Goal: Task Accomplishment & Management: Use online tool/utility

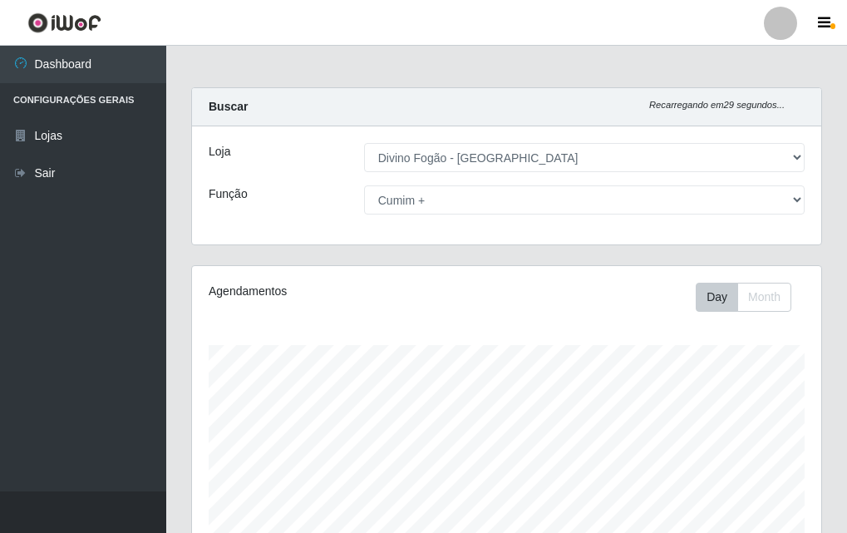
select select "499"
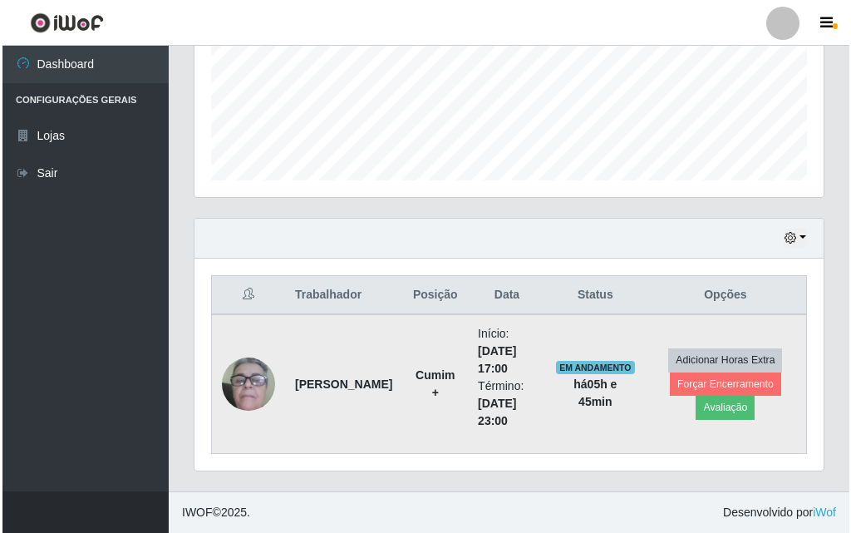
scroll to position [345, 629]
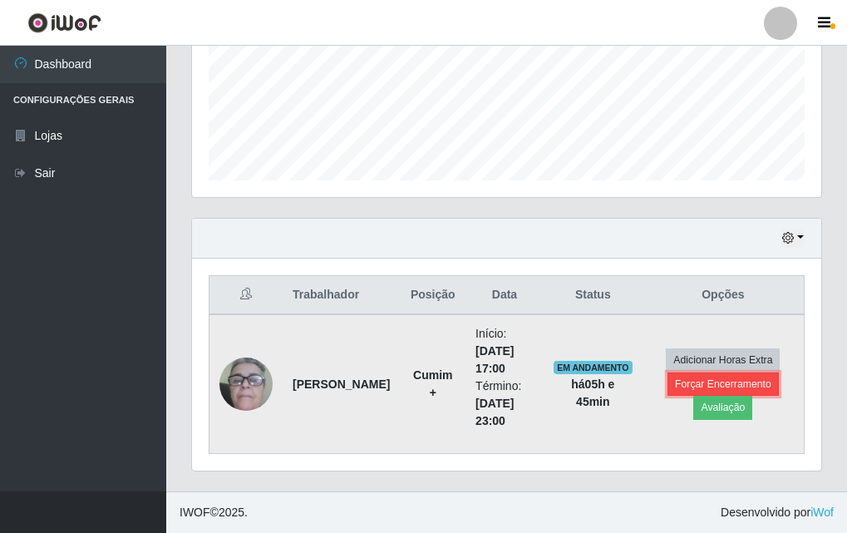
click at [701, 386] on button "Forçar Encerramento" at bounding box center [723, 384] width 111 height 23
click at [748, 386] on button "Forçar Encerramento" at bounding box center [723, 384] width 111 height 23
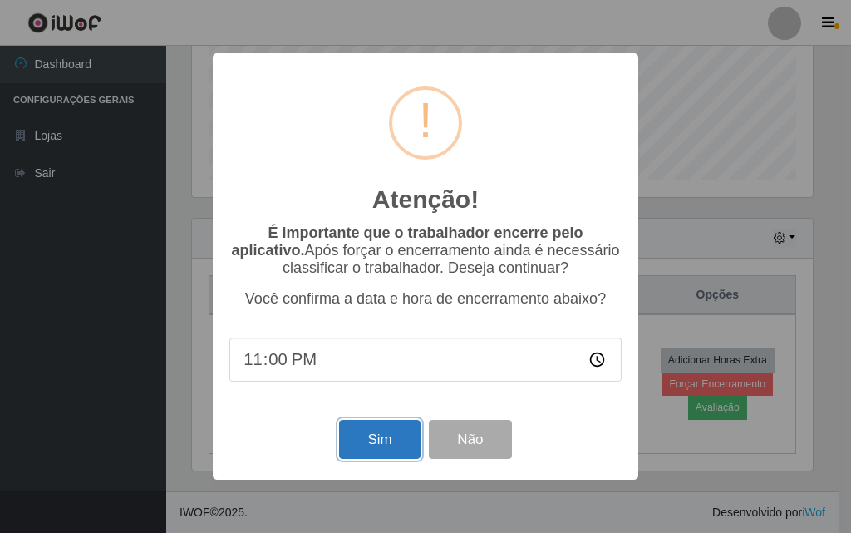
click at [392, 439] on button "Sim" at bounding box center [379, 439] width 81 height 39
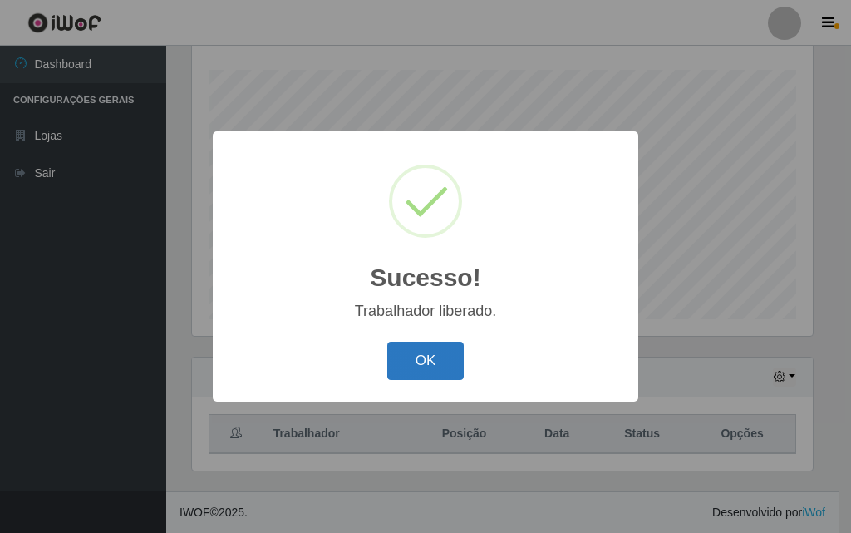
click at [430, 351] on button "OK" at bounding box center [425, 361] width 77 height 39
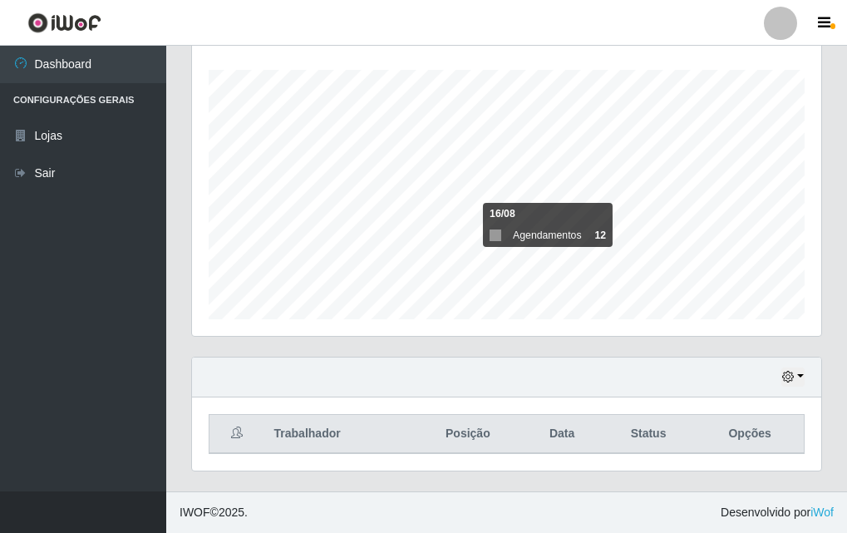
scroll to position [0, 0]
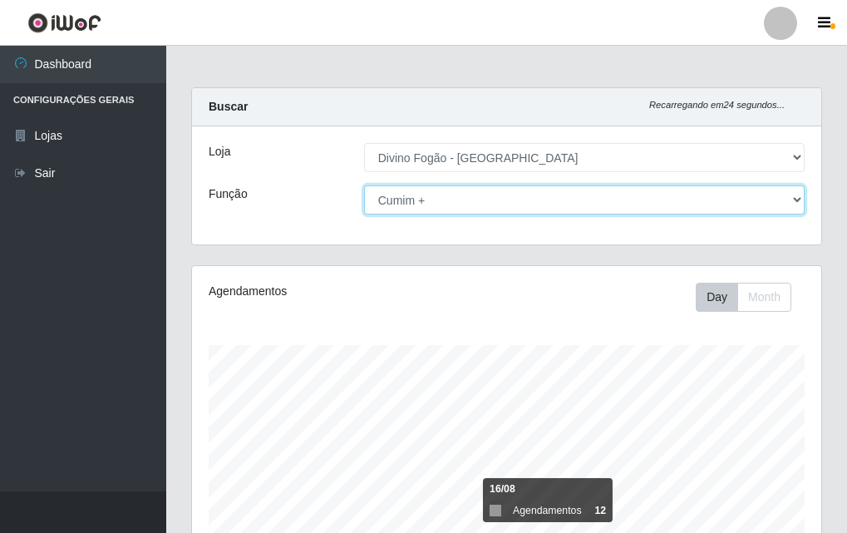
click at [516, 196] on select "[Selecione...] ASG ASG + ASG ++ Auxiliar de Cozinha Auxiliar de Cozinha + Auxil…" at bounding box center [584, 199] width 441 height 29
click at [364, 185] on select "[Selecione...] ASG ASG + ASG ++ Auxiliar de Cozinha Auxiliar de Cozinha + Auxil…" at bounding box center [584, 199] width 441 height 29
click at [530, 200] on select "[Selecione...] ASG ASG + ASG ++ Auxiliar de Cozinha Auxiliar de Cozinha + Auxil…" at bounding box center [584, 199] width 441 height 29
click at [364, 185] on select "[Selecione...] ASG ASG + ASG ++ Auxiliar de Cozinha Auxiliar de Cozinha + Auxil…" at bounding box center [584, 199] width 441 height 29
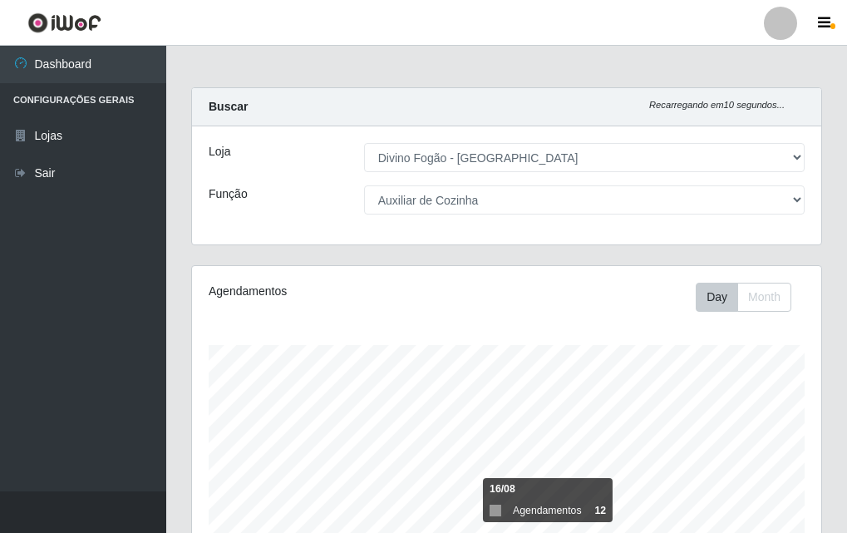
click at [548, 217] on div "Loja [Selecione...] Divino Fogão - Campina Grande Função [Selecione...] ASG ASG…" at bounding box center [506, 185] width 629 height 118
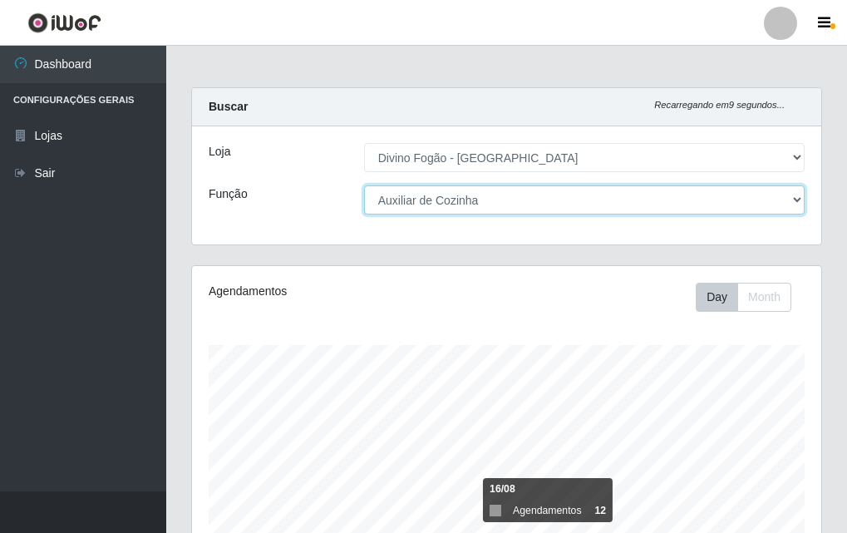
click at [539, 192] on select "[Selecione...] ASG ASG + ASG ++ Auxiliar de Cozinha Auxiliar de Cozinha + Auxil…" at bounding box center [584, 199] width 441 height 29
click at [364, 185] on select "[Selecione...] ASG ASG + ASG ++ Auxiliar de Cozinha Auxiliar de Cozinha + Auxil…" at bounding box center [584, 199] width 441 height 29
click at [468, 207] on select "[Selecione...] ASG ASG + ASG ++ Auxiliar de Cozinha Auxiliar de Cozinha + Auxil…" at bounding box center [584, 199] width 441 height 29
click at [364, 185] on select "[Selecione...] ASG ASG + ASG ++ Auxiliar de Cozinha Auxiliar de Cozinha + Auxil…" at bounding box center [584, 199] width 441 height 29
click at [444, 211] on select "[Selecione...] ASG ASG + ASG ++ Auxiliar de Cozinha Auxiliar de Cozinha + Auxil…" at bounding box center [584, 199] width 441 height 29
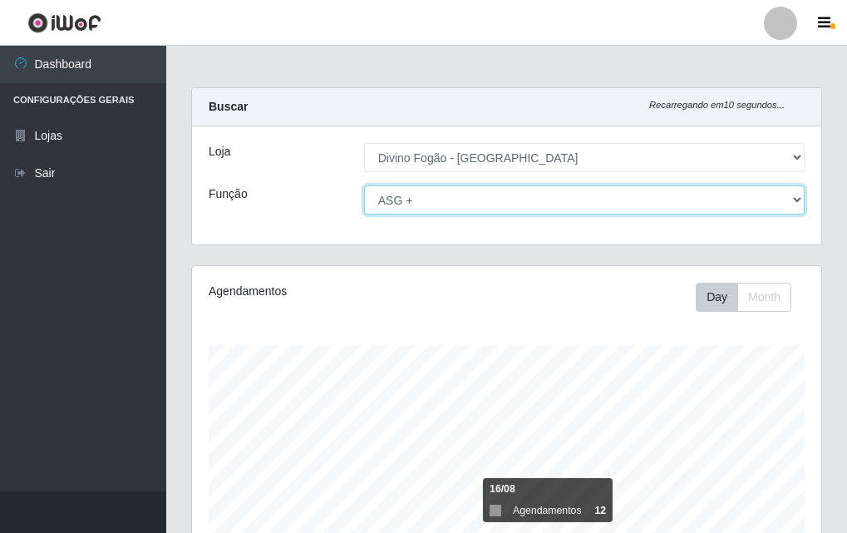
select select "94"
click at [364, 185] on select "[Selecione...] ASG ASG + ASG ++ Auxiliar de Cozinha Auxiliar de Cozinha + Auxil…" at bounding box center [584, 199] width 441 height 29
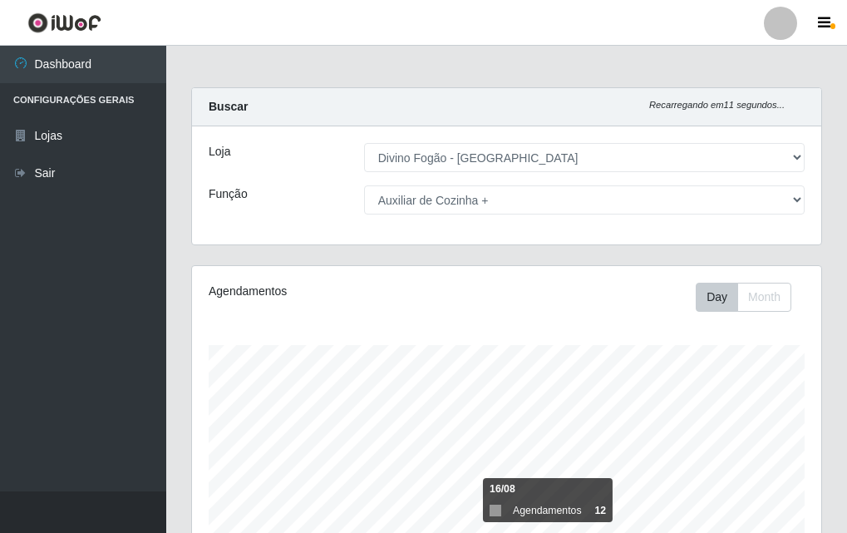
click at [552, 260] on div "Carregando... Buscar Recarregando em 11 segundos... Loja [Selecione...] Divino …" at bounding box center [507, 176] width 656 height 178
click at [754, 302] on button "Month" at bounding box center [765, 297] width 54 height 29
click at [727, 308] on button "Day" at bounding box center [717, 297] width 42 height 29
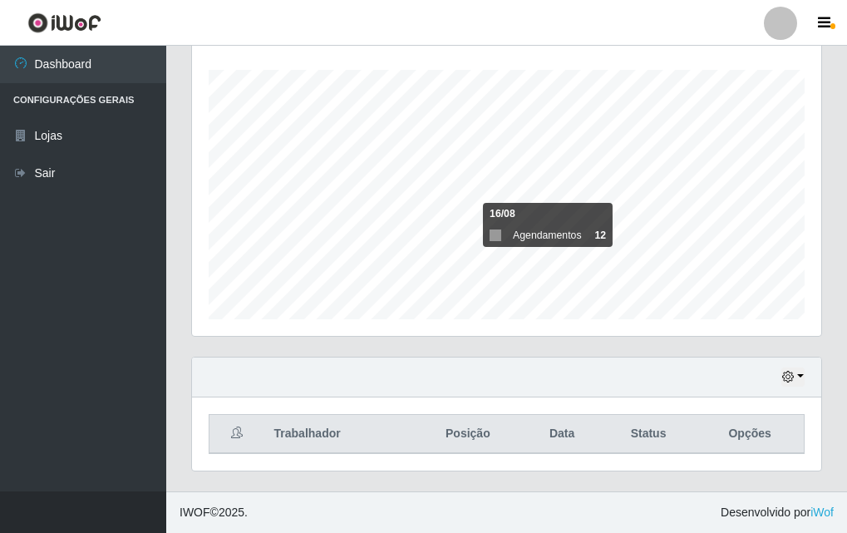
scroll to position [109, 0]
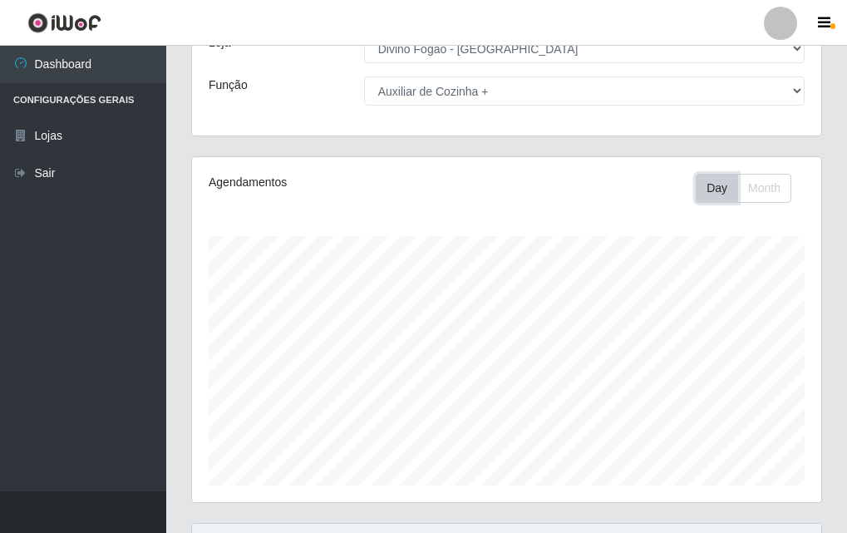
click at [698, 184] on button "Day" at bounding box center [717, 188] width 42 height 29
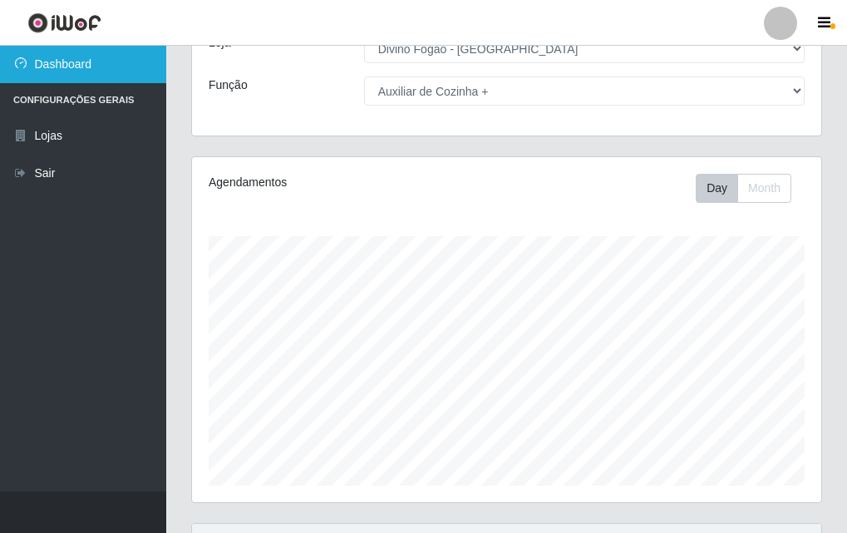
click at [72, 57] on link "Dashboard" at bounding box center [83, 64] width 166 height 37
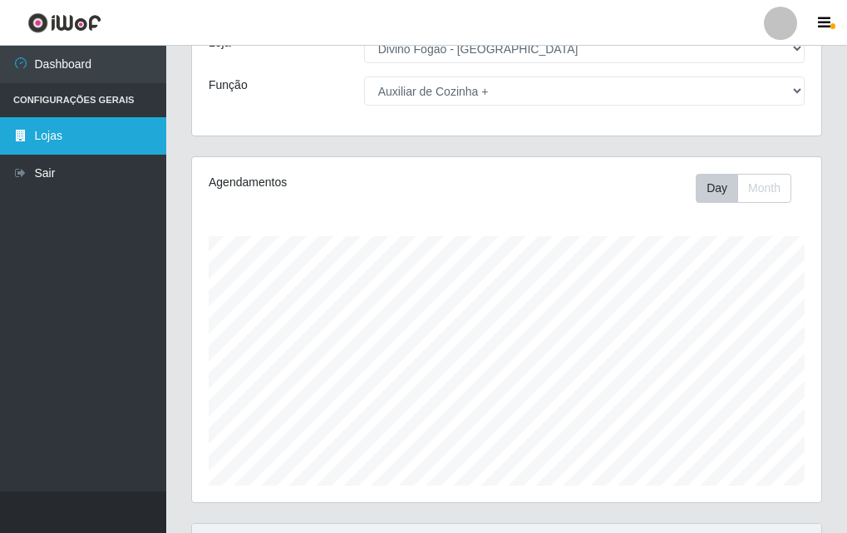
click at [59, 138] on link "Lojas" at bounding box center [83, 135] width 166 height 37
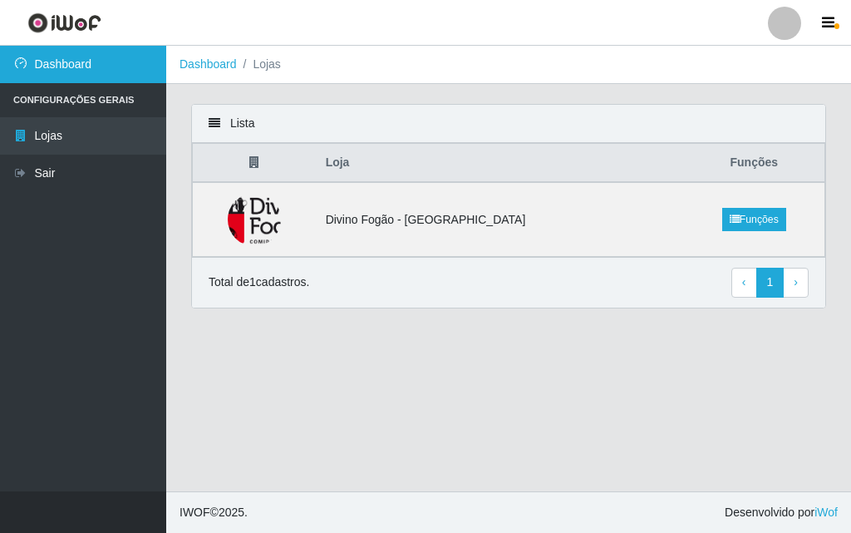
click at [69, 68] on link "Dashboard" at bounding box center [83, 64] width 166 height 37
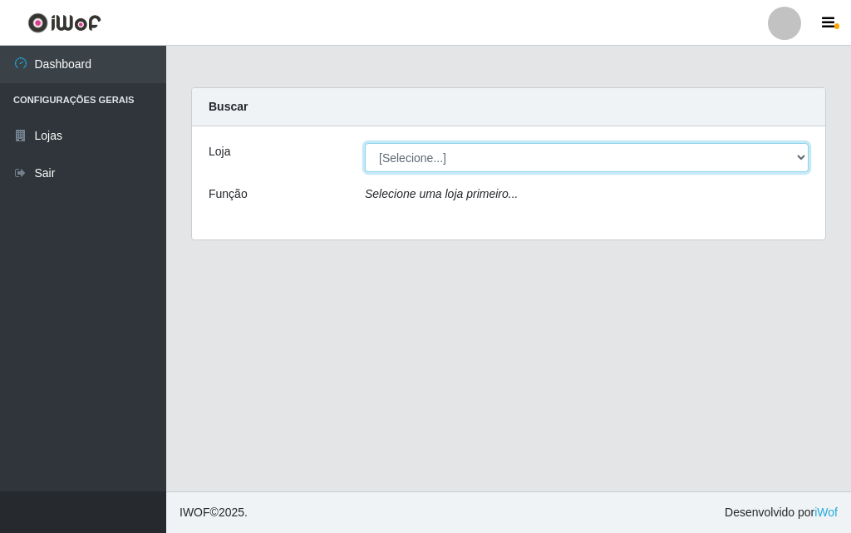
click at [422, 158] on select "[Selecione...] Divino Fogão - [GEOGRAPHIC_DATA]" at bounding box center [587, 157] width 444 height 29
select select "499"
click at [365, 143] on select "[Selecione...] Divino Fogão - [GEOGRAPHIC_DATA]" at bounding box center [587, 157] width 444 height 29
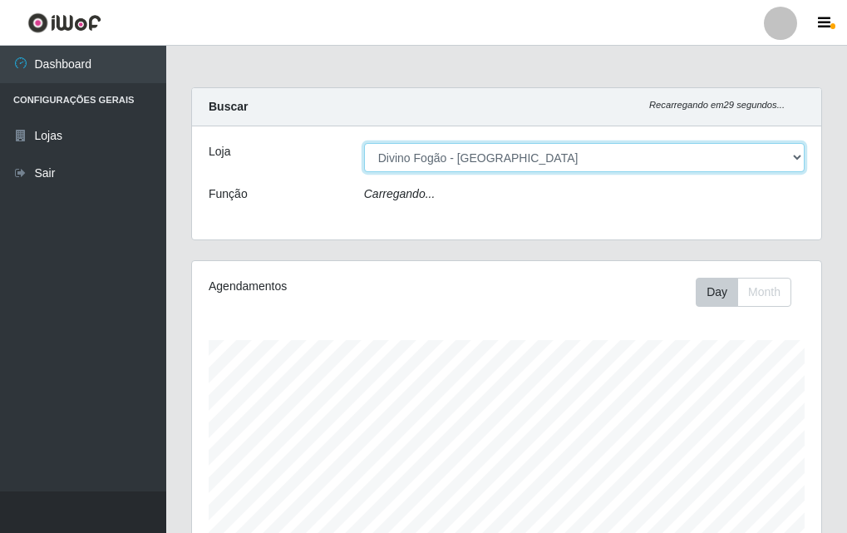
scroll to position [345, 629]
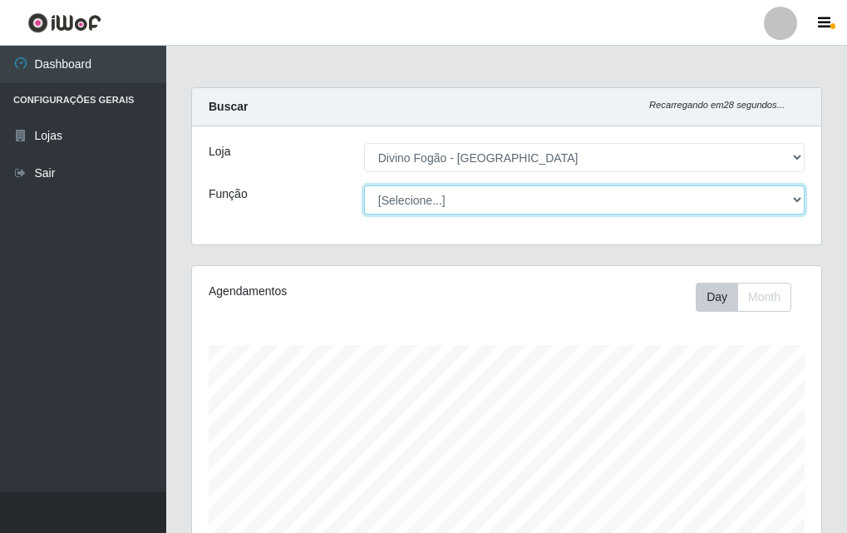
click at [497, 202] on select "[Selecione...] ASG ASG + ASG ++ Auxiliar de Cozinha Auxiliar de Cozinha + Auxil…" at bounding box center [584, 199] width 441 height 29
click at [364, 185] on select "[Selecione...] ASG ASG + ASG ++ Auxiliar de Cozinha Auxiliar de Cozinha + Auxil…" at bounding box center [584, 199] width 441 height 29
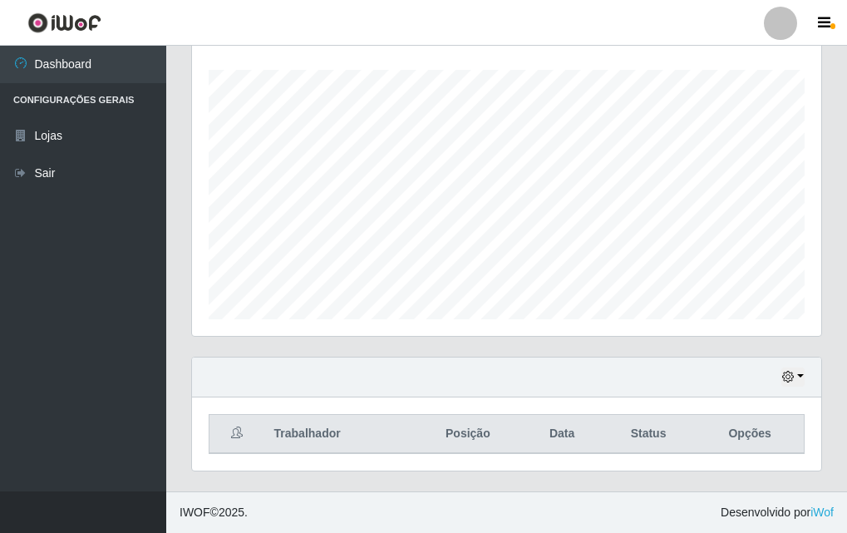
scroll to position [0, 0]
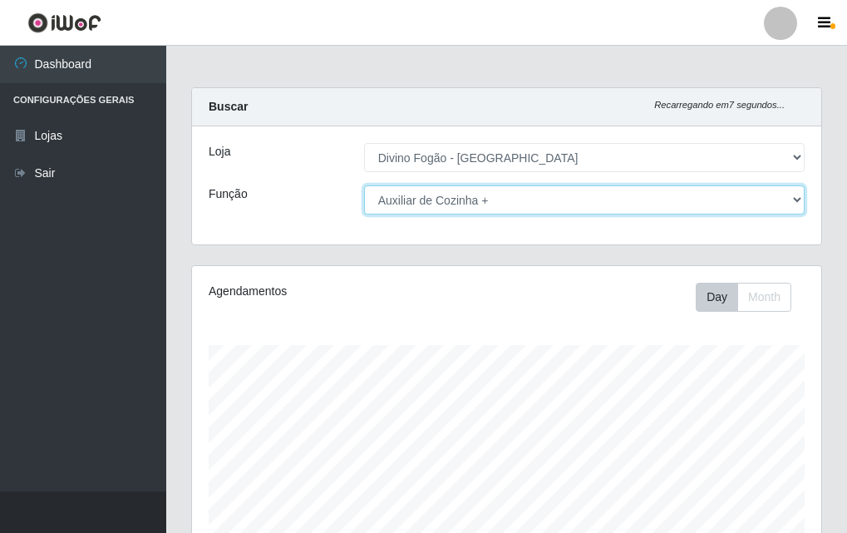
drag, startPoint x: 496, startPoint y: 191, endPoint x: 484, endPoint y: 205, distance: 17.7
click at [496, 192] on select "[Selecione...] ASG ASG + ASG ++ Auxiliar de Cozinha Auxiliar de Cozinha + Auxil…" at bounding box center [584, 199] width 441 height 29
select select "95"
click at [364, 185] on select "[Selecione...] ASG ASG + ASG ++ Auxiliar de Cozinha Auxiliar de Cozinha + Auxil…" at bounding box center [584, 199] width 441 height 29
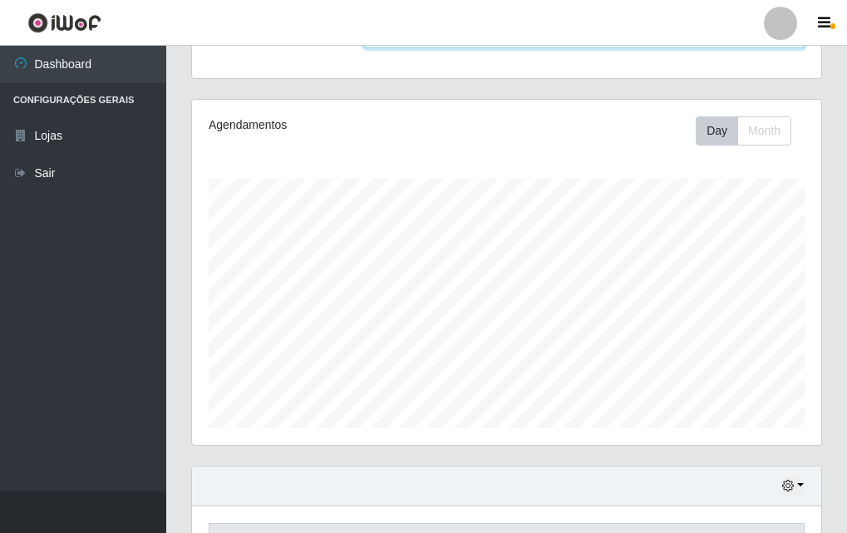
scroll to position [275, 0]
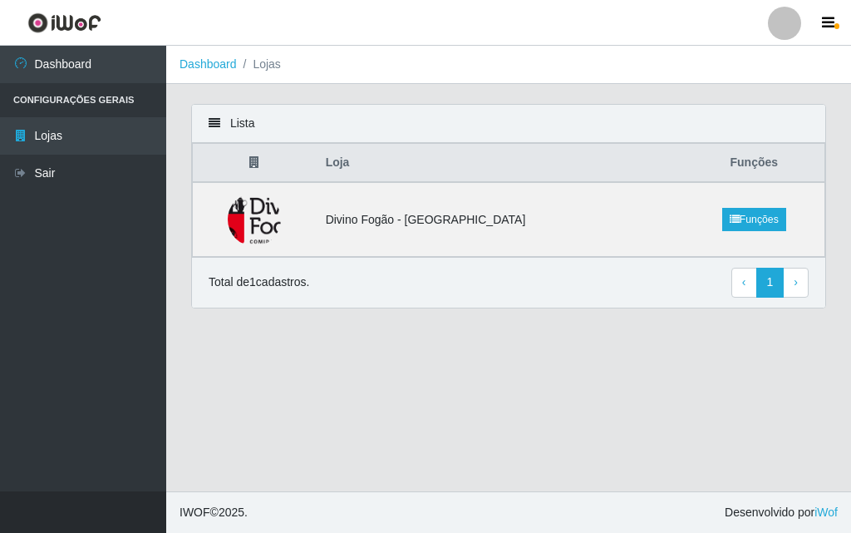
drag, startPoint x: 302, startPoint y: 365, endPoint x: 275, endPoint y: 348, distance: 31.8
click at [299, 362] on main "Dashboard Lojas Lista Loja Funções Divino Fogão - Campina Grande Funções Total …" at bounding box center [508, 269] width 685 height 446
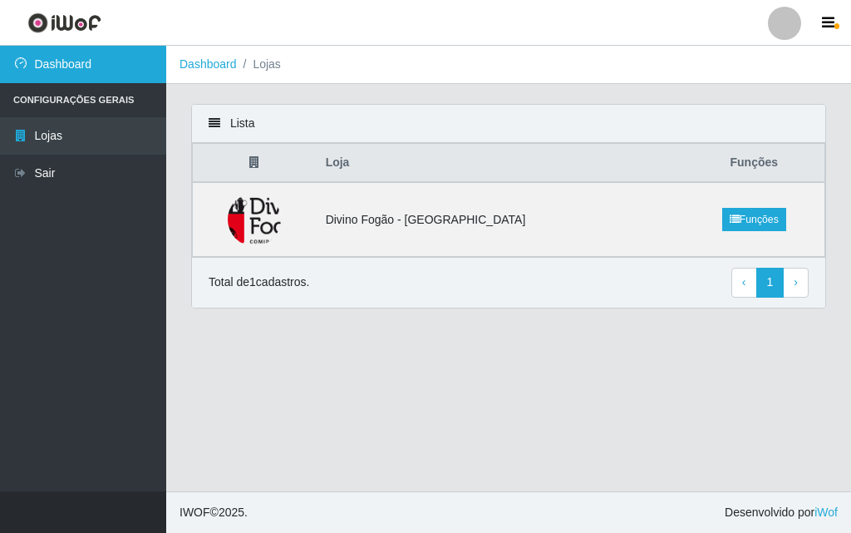
click at [91, 76] on link "Dashboard" at bounding box center [83, 64] width 166 height 37
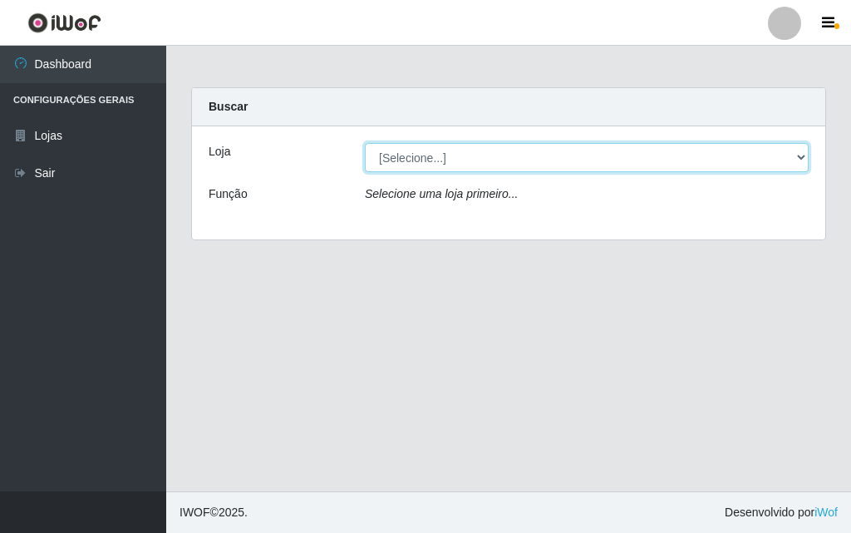
drag, startPoint x: 575, startPoint y: 154, endPoint x: 569, endPoint y: 165, distance: 13.4
click at [575, 154] on select "[Selecione...] Divino Fogão - [GEOGRAPHIC_DATA]" at bounding box center [587, 157] width 444 height 29
select select "499"
click at [365, 143] on select "[Selecione...] Divino Fogão - [GEOGRAPHIC_DATA]" at bounding box center [587, 157] width 444 height 29
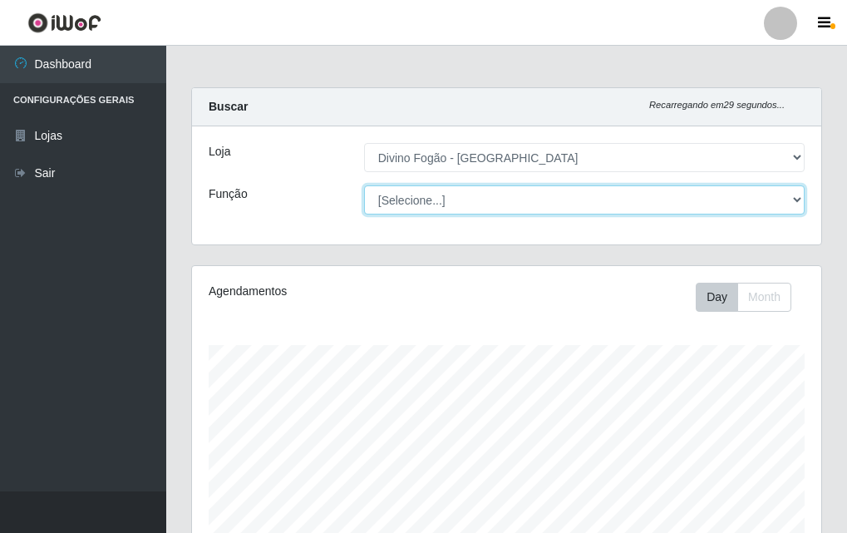
click at [494, 197] on select "[Selecione...] ASG ASG + ASG ++ Auxiliar de Cozinha Auxiliar de Cozinha + Auxil…" at bounding box center [584, 199] width 441 height 29
click at [364, 185] on select "[Selecione...] ASG ASG + ASG ++ Auxiliar de Cozinha Auxiliar de Cozinha + Auxil…" at bounding box center [584, 199] width 441 height 29
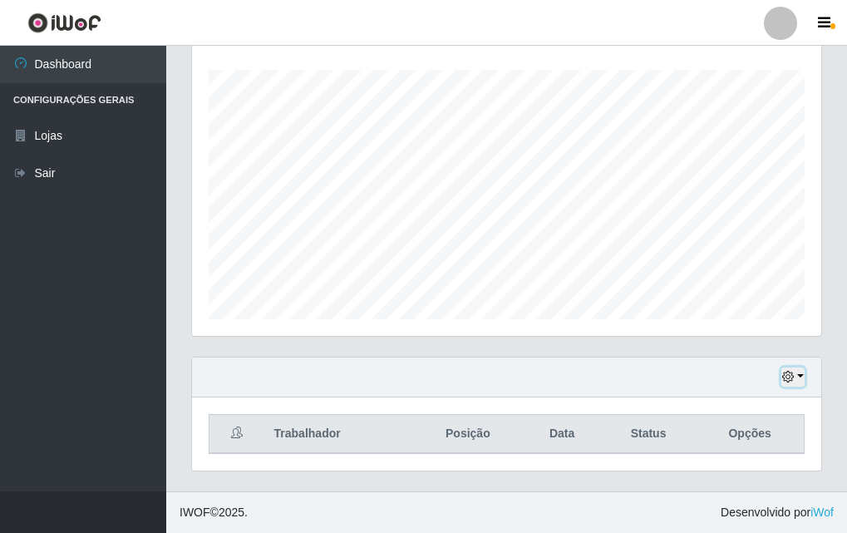
click at [782, 369] on button "button" at bounding box center [793, 377] width 23 height 19
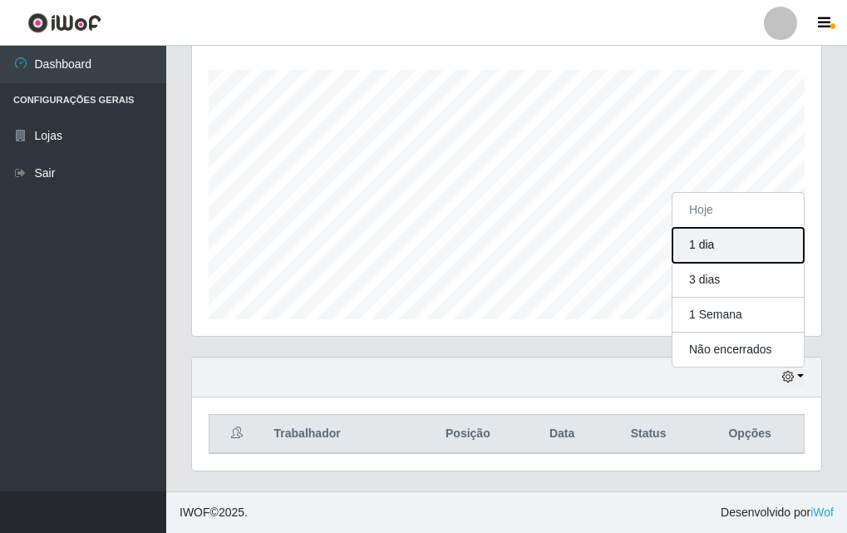
click at [710, 262] on button "1 dia" at bounding box center [738, 245] width 131 height 35
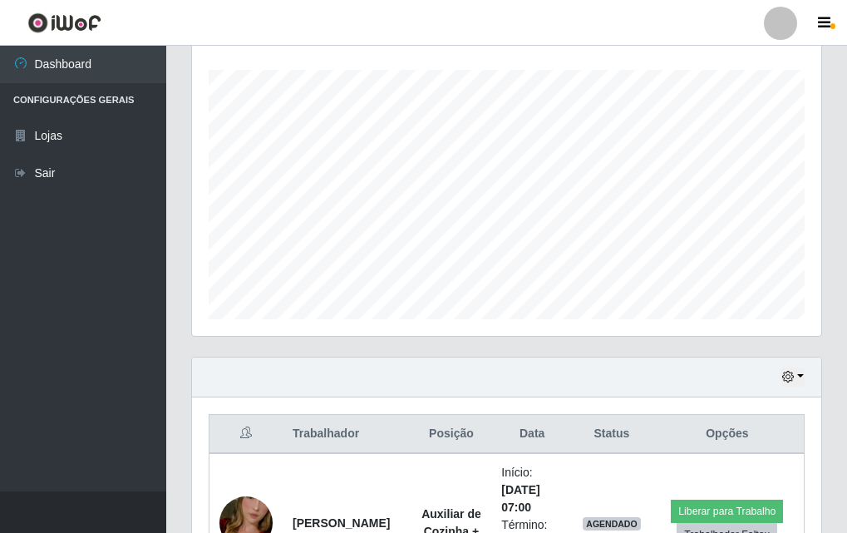
scroll to position [553, 0]
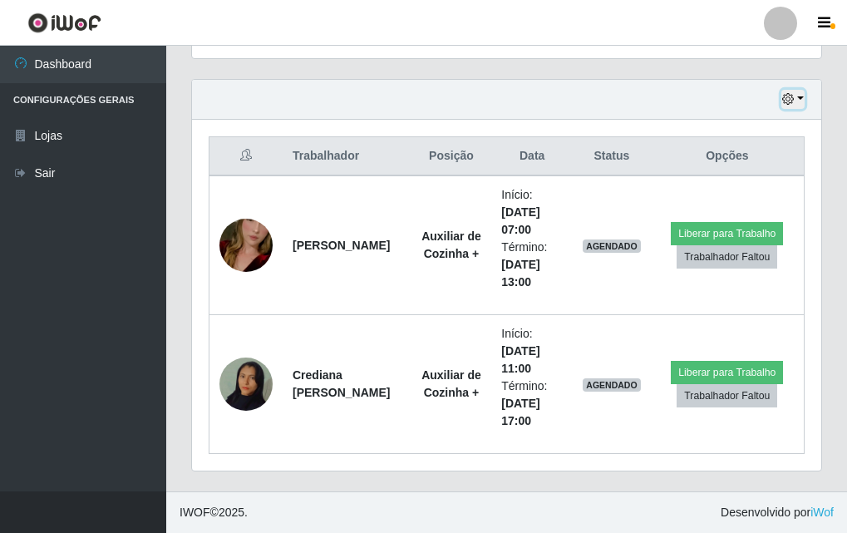
click at [795, 101] on button "button" at bounding box center [793, 99] width 23 height 19
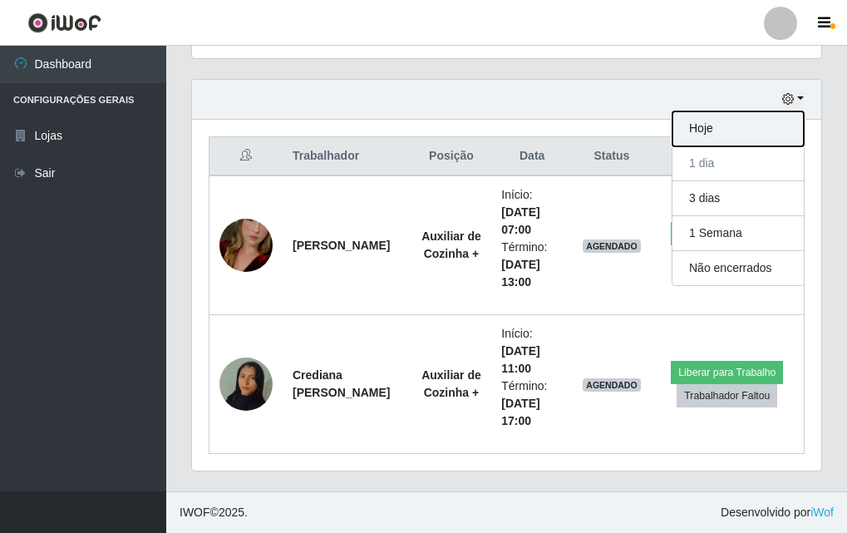
click at [730, 131] on button "Hoje" at bounding box center [738, 128] width 131 height 35
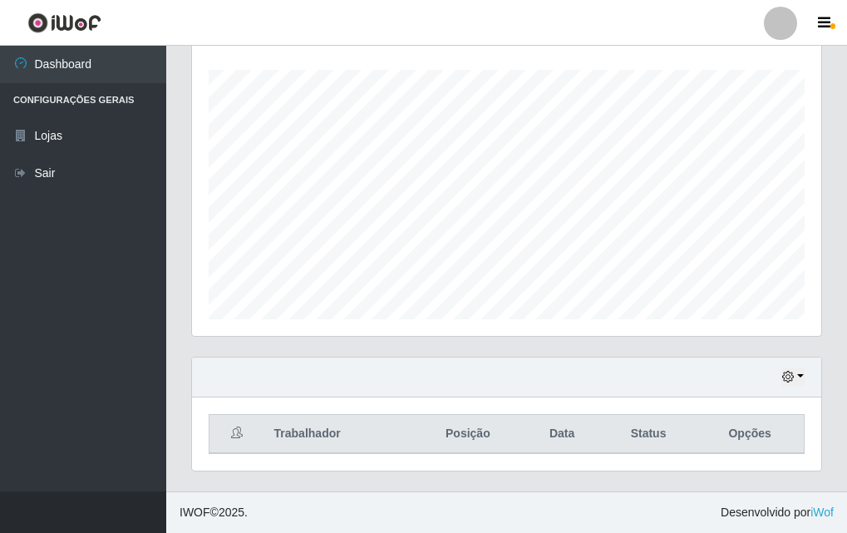
scroll to position [0, 0]
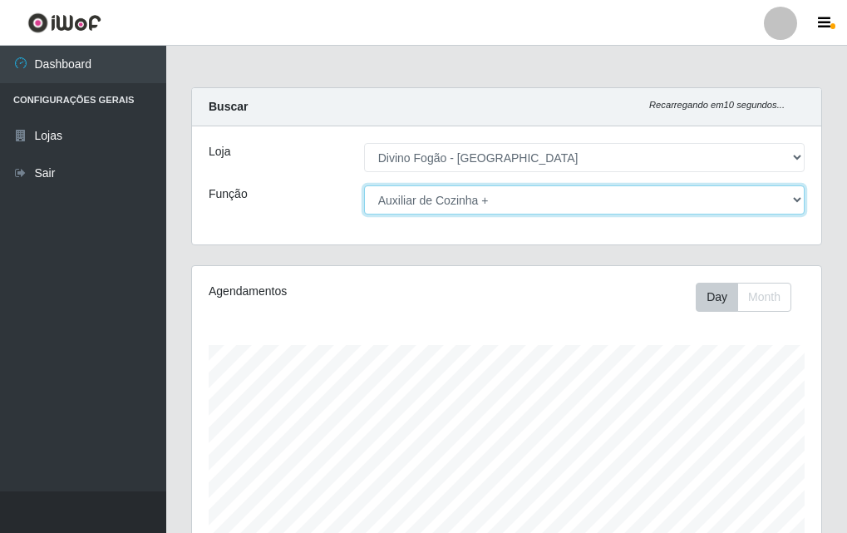
click at [485, 202] on select "[Selecione...] ASG ASG + ASG ++ Auxiliar de Cozinha Auxiliar de Cozinha + Auxil…" at bounding box center [584, 199] width 441 height 29
click at [364, 185] on select "[Selecione...] ASG ASG + ASG ++ Auxiliar de Cozinha Auxiliar de Cozinha + Auxil…" at bounding box center [584, 199] width 441 height 29
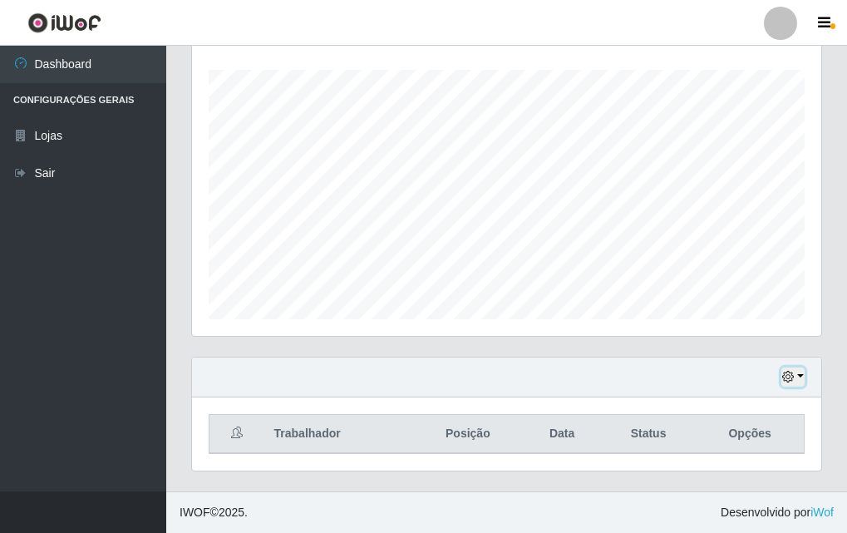
click at [792, 374] on icon "button" at bounding box center [788, 377] width 12 height 12
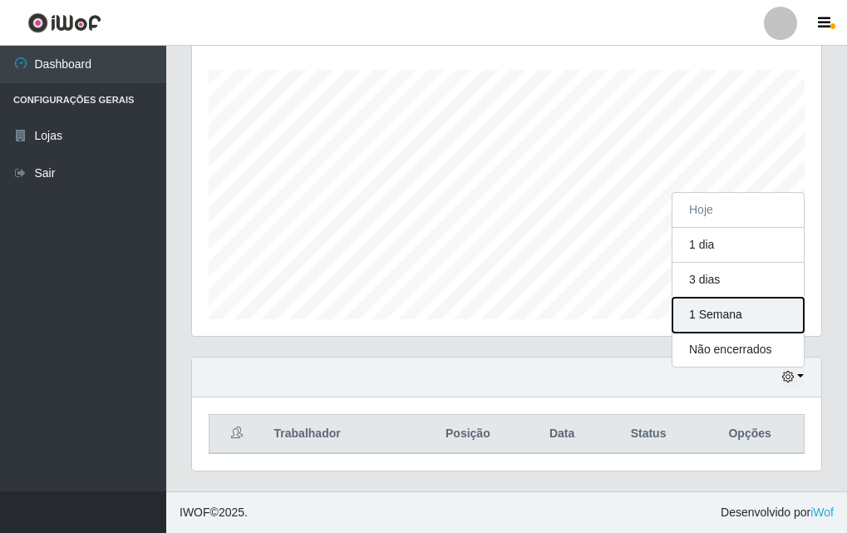
click at [731, 310] on button "1 Semana" at bounding box center [738, 315] width 131 height 35
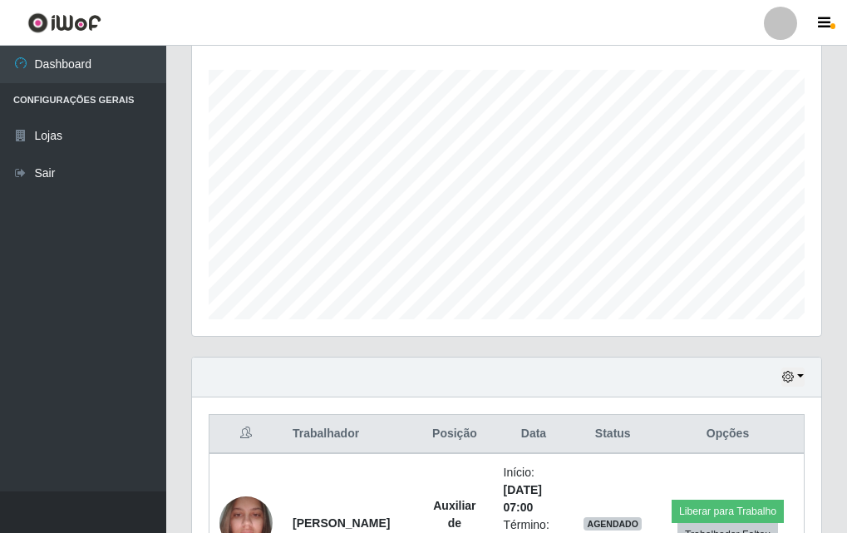
click at [810, 382] on div "Hoje 1 dia 3 dias 1 Semana Não encerrados" at bounding box center [506, 378] width 629 height 40
click at [792, 378] on icon "button" at bounding box center [788, 377] width 12 height 12
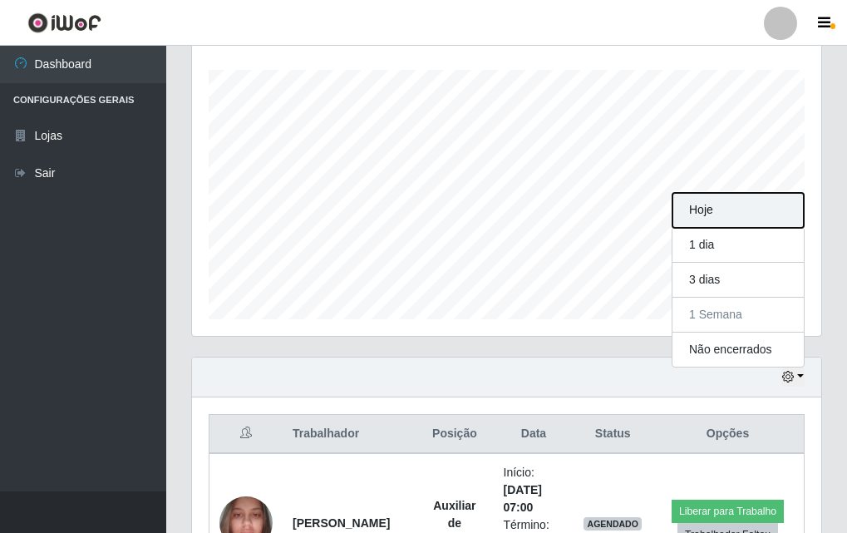
click at [691, 224] on button "Hoje" at bounding box center [738, 210] width 131 height 35
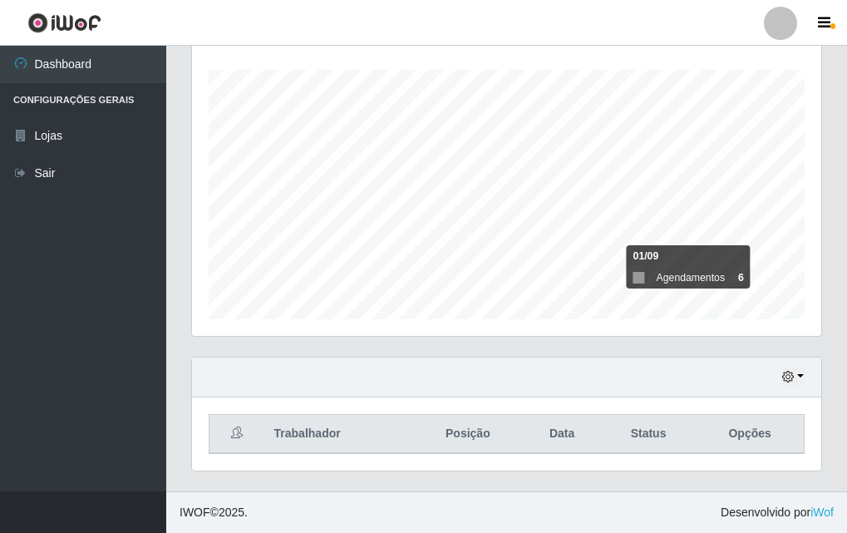
scroll to position [0, 0]
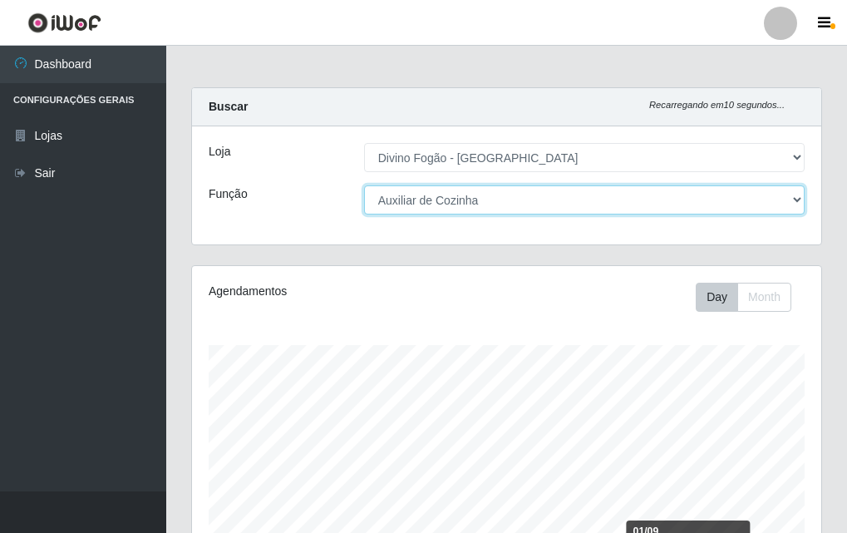
drag, startPoint x: 540, startPoint y: 200, endPoint x: 514, endPoint y: 211, distance: 28.0
click at [540, 200] on select "[Selecione...] ASG ASG + ASG ++ Auxiliar de Cozinha Auxiliar de Cozinha + Auxil…" at bounding box center [584, 199] width 441 height 29
click at [364, 185] on select "[Selecione...] ASG ASG + ASG ++ Auxiliar de Cozinha Auxiliar de Cozinha + Auxil…" at bounding box center [584, 199] width 441 height 29
drag, startPoint x: 464, startPoint y: 190, endPoint x: 425, endPoint y: 209, distance: 43.5
click at [464, 191] on select "[Selecione...] ASG ASG + ASG ++ Auxiliar de Cozinha Auxiliar de Cozinha + Auxil…" at bounding box center [584, 199] width 441 height 29
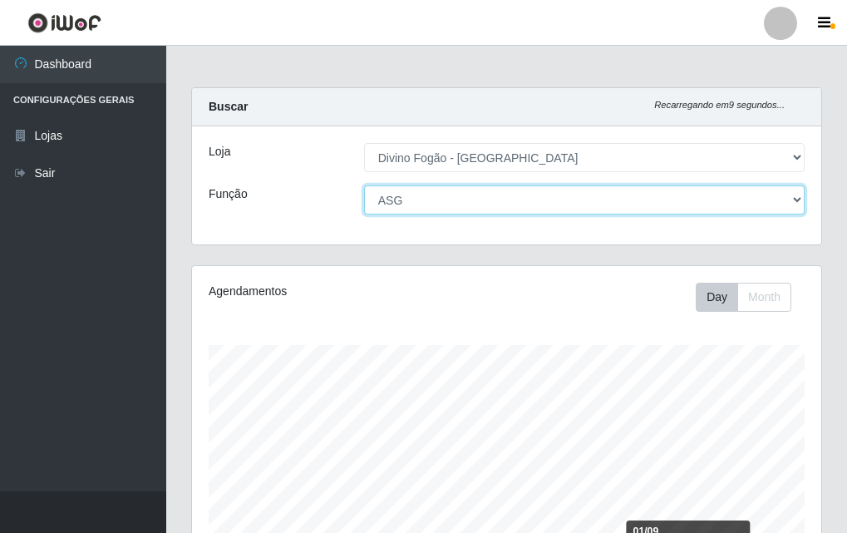
click at [364, 185] on select "[Selecione...] ASG ASG + ASG ++ Auxiliar de Cozinha Auxiliar de Cozinha + Auxil…" at bounding box center [584, 199] width 441 height 29
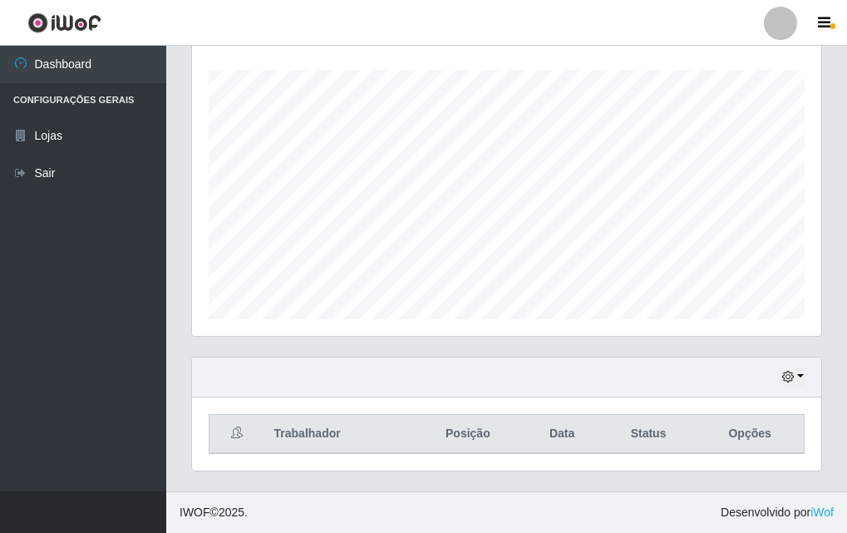
scroll to position [26, 0]
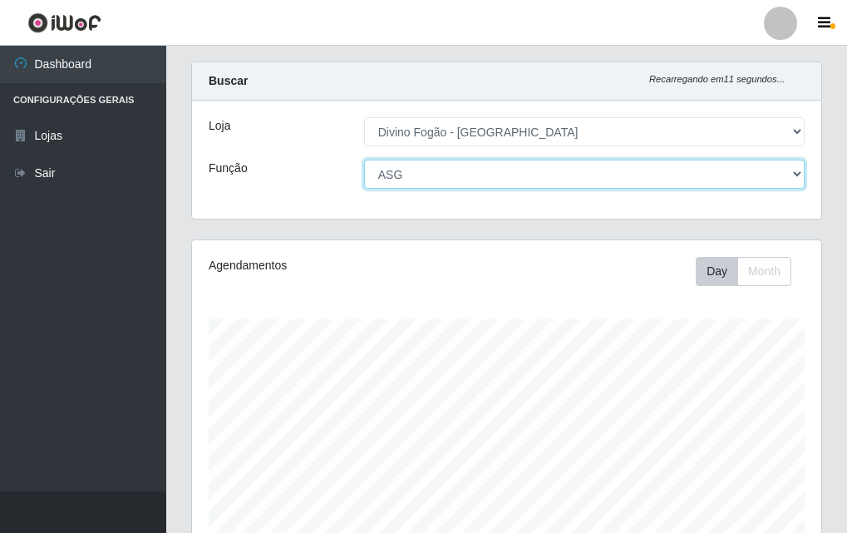
click at [445, 180] on select "[Selecione...] ASG ASG + ASG ++ Auxiliar de Cozinha Auxiliar de Cozinha + Auxil…" at bounding box center [584, 174] width 441 height 29
select select "94"
click at [364, 160] on select "[Selecione...] ASG ASG + ASG ++ Auxiliar de Cozinha Auxiliar de Cozinha + Auxil…" at bounding box center [584, 174] width 441 height 29
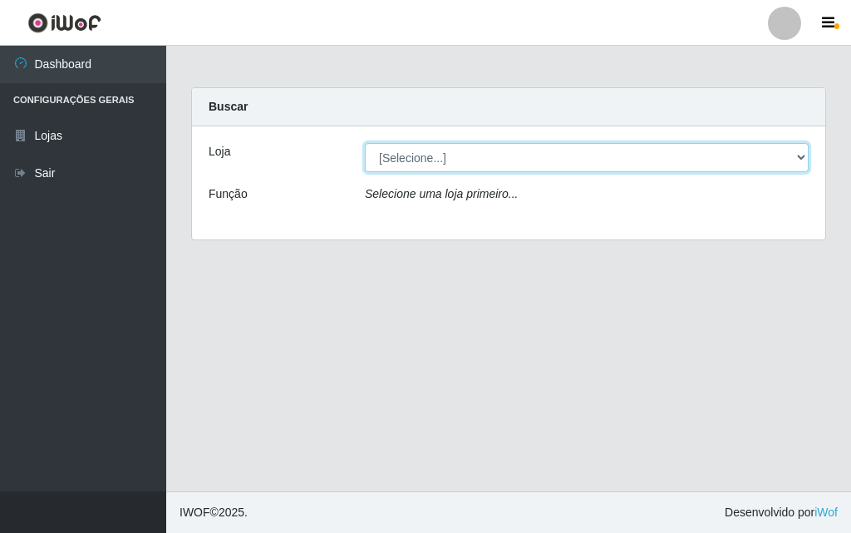
click at [437, 159] on select "[Selecione...] Divino Fogão - [GEOGRAPHIC_DATA]" at bounding box center [587, 157] width 444 height 29
select select "499"
click at [365, 143] on select "[Selecione...] Divino Fogão - [GEOGRAPHIC_DATA]" at bounding box center [587, 157] width 444 height 29
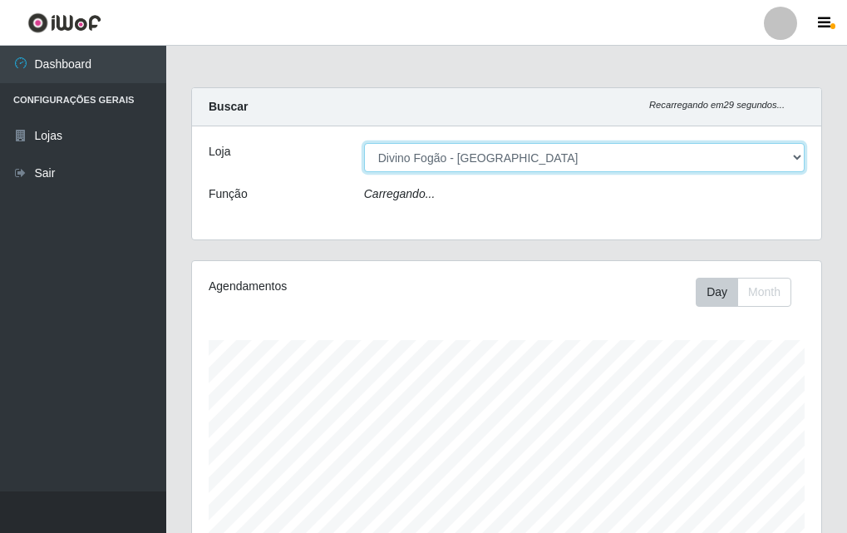
scroll to position [345, 629]
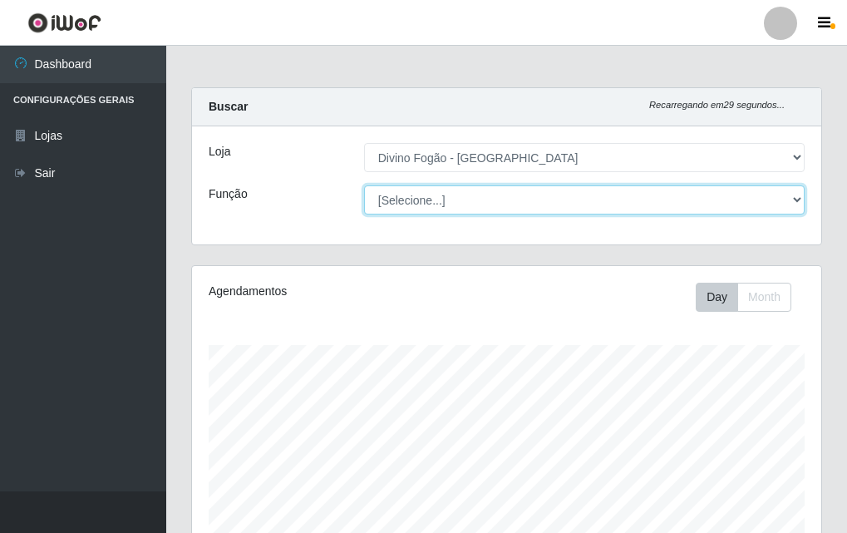
click at [466, 195] on select "[Selecione...] ASG ASG + ASG ++ Auxiliar de Cozinha Auxiliar de Cozinha + Auxil…" at bounding box center [584, 199] width 441 height 29
click at [364, 185] on select "[Selecione...] ASG ASG + ASG ++ Auxiliar de Cozinha Auxiliar de Cozinha + Auxil…" at bounding box center [584, 199] width 441 height 29
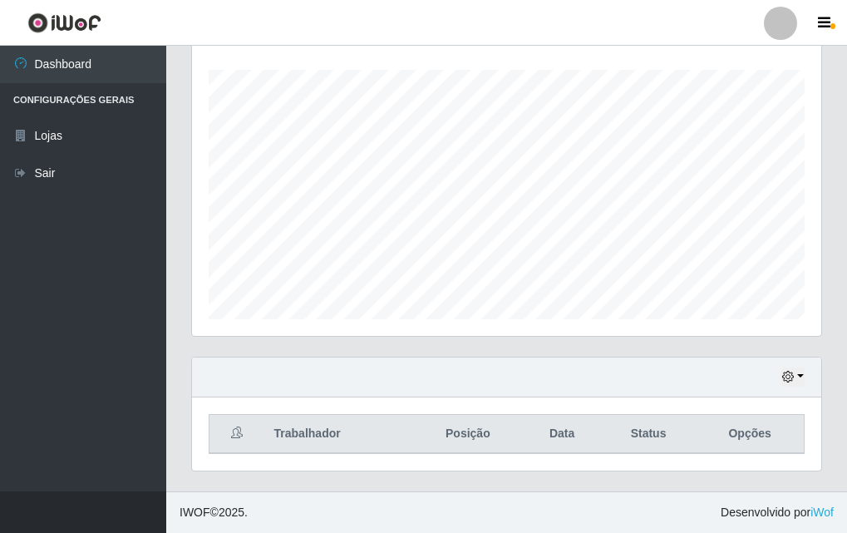
click at [631, 349] on div "Agendamentos Day Month" at bounding box center [507, 173] width 656 height 367
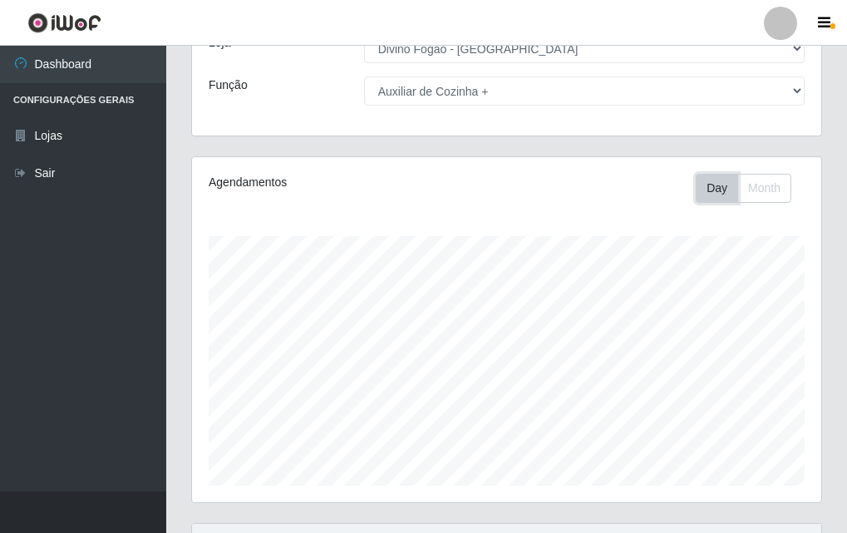
click at [710, 188] on button "Day" at bounding box center [717, 188] width 42 height 29
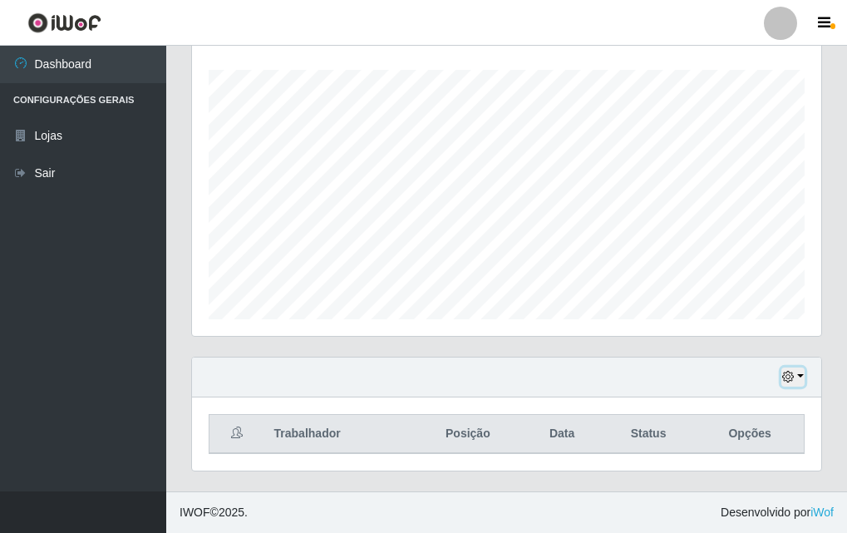
click at [791, 372] on icon "button" at bounding box center [788, 377] width 12 height 12
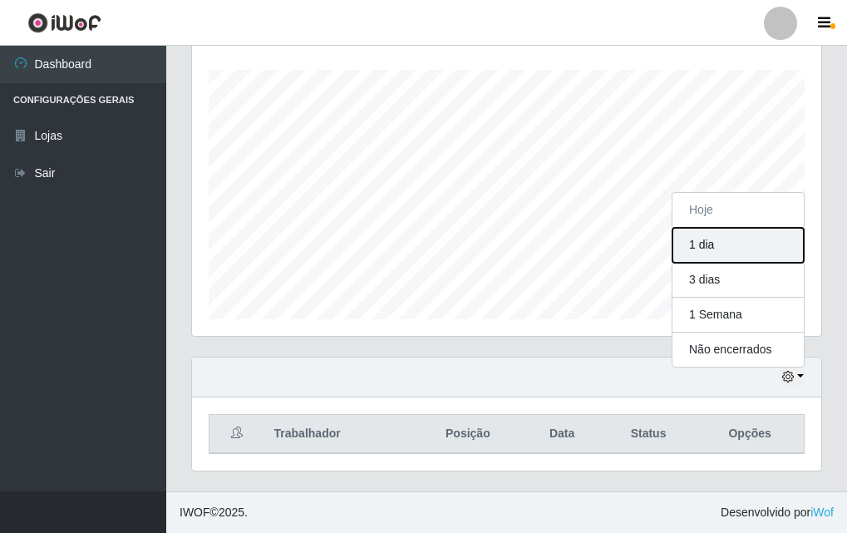
click at [722, 248] on button "1 dia" at bounding box center [738, 245] width 131 height 35
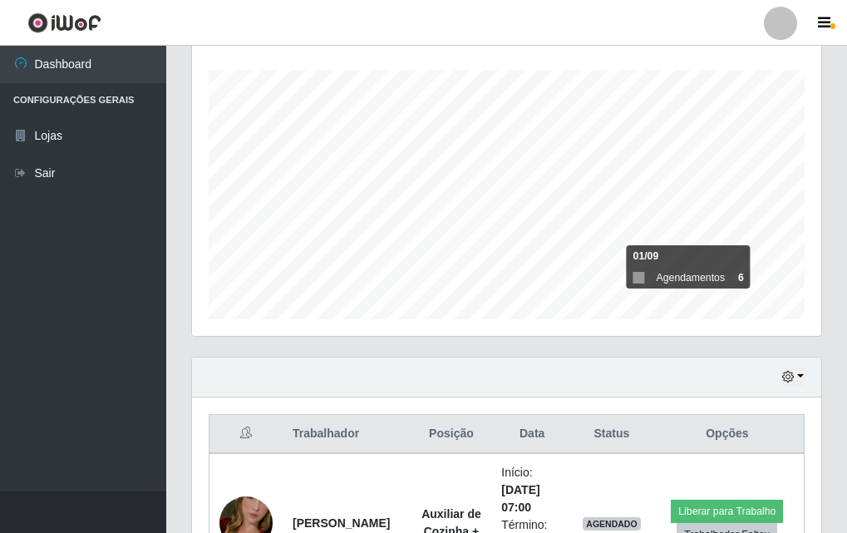
scroll to position [553, 0]
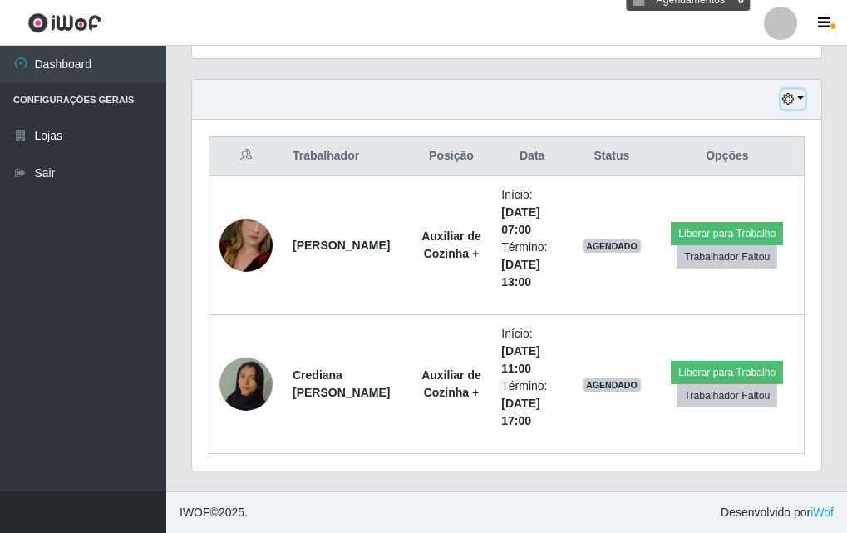
click at [789, 96] on icon "button" at bounding box center [788, 99] width 12 height 12
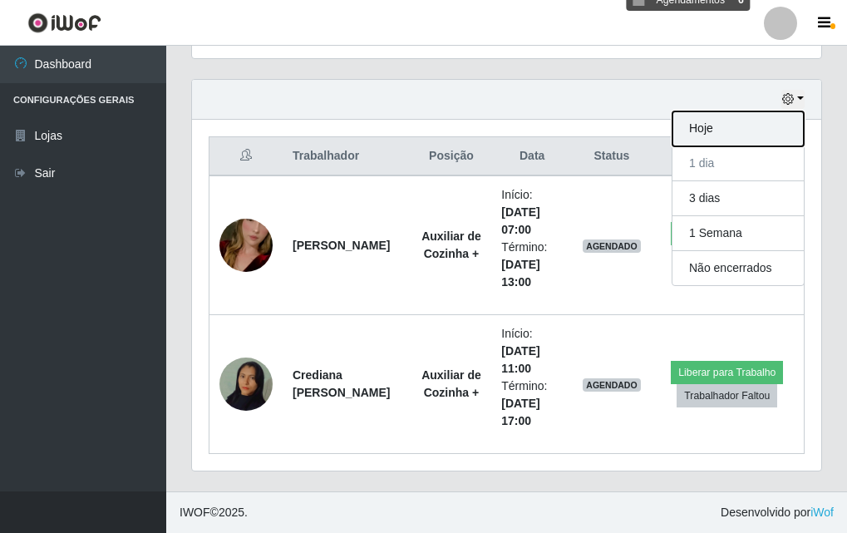
click at [709, 135] on button "Hoje" at bounding box center [738, 128] width 131 height 35
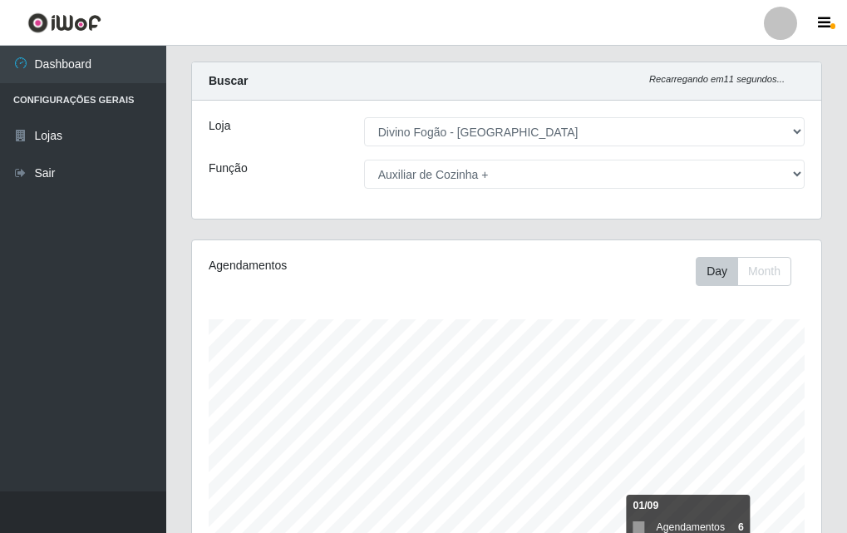
scroll to position [0, 0]
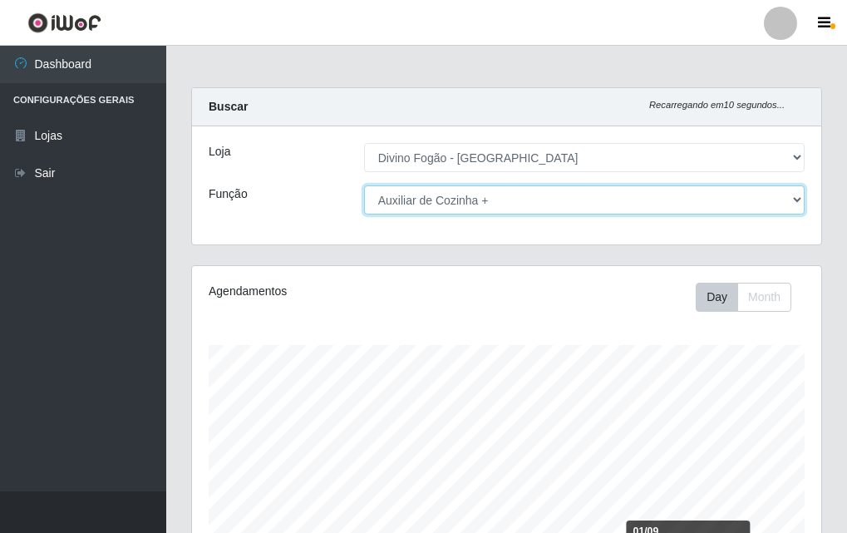
click at [619, 194] on select "[Selecione...] ASG ASG + ASG ++ Auxiliar de Cozinha Auxiliar de Cozinha + Auxil…" at bounding box center [584, 199] width 441 height 29
click at [364, 185] on select "[Selecione...] ASG ASG + ASG ++ Auxiliar de Cozinha Auxiliar de Cozinha + Auxil…" at bounding box center [584, 199] width 441 height 29
click at [620, 195] on select "[Selecione...] ASG ASG + ASG ++ Auxiliar de Cozinha Auxiliar de Cozinha + Auxil…" at bounding box center [584, 199] width 441 height 29
click at [364, 185] on select "[Selecione...] ASG ASG + ASG ++ Auxiliar de Cozinha Auxiliar de Cozinha + Auxil…" at bounding box center [584, 199] width 441 height 29
click at [573, 203] on select "[Selecione...] ASG ASG + ASG ++ Auxiliar de Cozinha Auxiliar de Cozinha + Auxil…" at bounding box center [584, 199] width 441 height 29
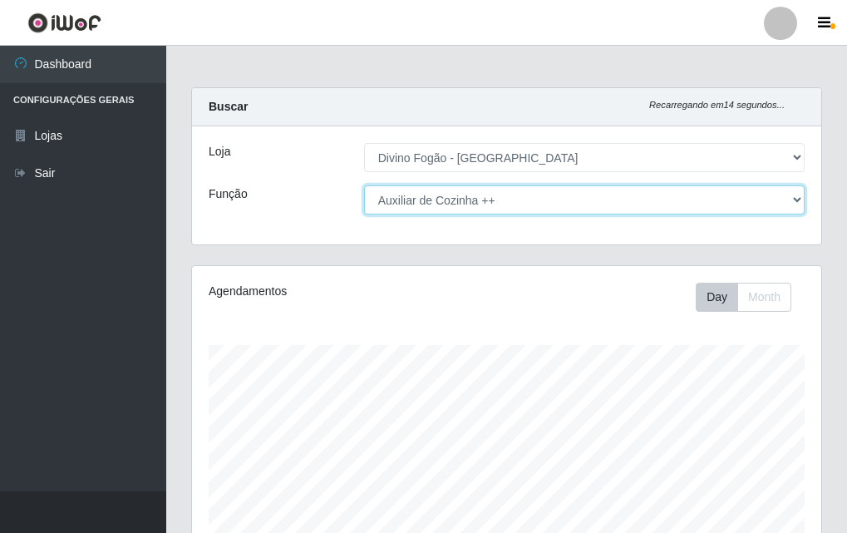
click at [364, 185] on select "[Selecione...] ASG ASG + ASG ++ Auxiliar de Cozinha Auxiliar de Cozinha + Auxil…" at bounding box center [584, 199] width 441 height 29
click at [466, 202] on select "[Selecione...] ASG ASG + ASG ++ Auxiliar de Cozinha Auxiliar de Cozinha + Auxil…" at bounding box center [584, 199] width 441 height 29
click at [364, 185] on select "[Selecione...] ASG ASG + ASG ++ Auxiliar de Cozinha Auxiliar de Cozinha + Auxil…" at bounding box center [584, 199] width 441 height 29
click at [447, 189] on select "[Selecione...] ASG ASG + ASG ++ Auxiliar de Cozinha Auxiliar de Cozinha + Auxil…" at bounding box center [584, 199] width 441 height 29
select select "94"
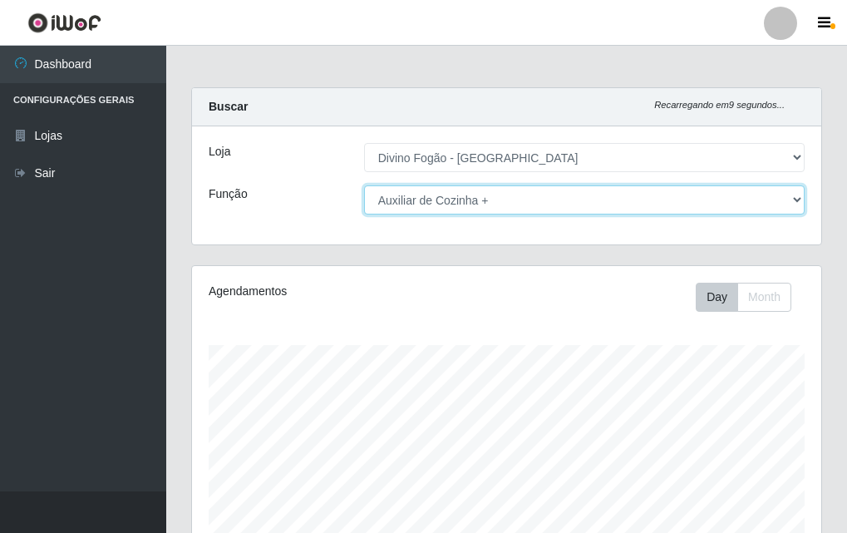
click at [364, 185] on select "[Selecione...] ASG ASG + ASG ++ Auxiliar de Cozinha Auxiliar de Cozinha + Auxil…" at bounding box center [584, 199] width 441 height 29
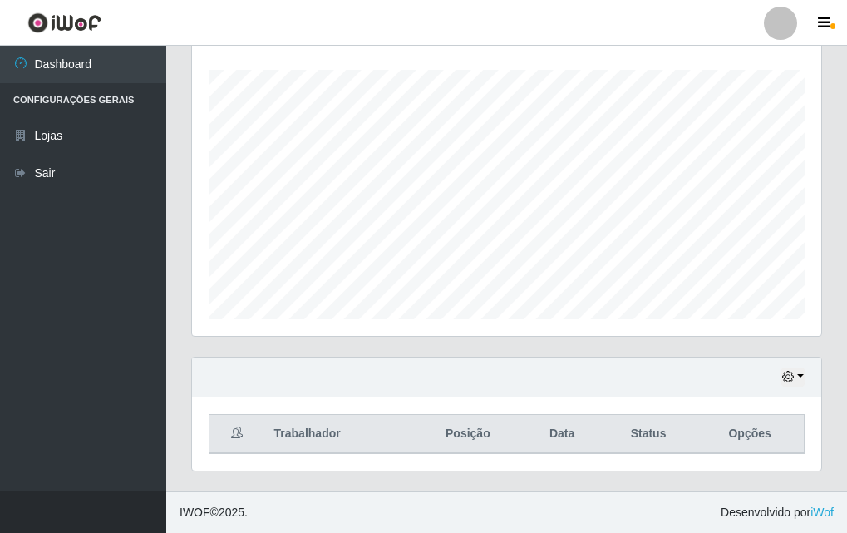
drag, startPoint x: 771, startPoint y: 42, endPoint x: 782, endPoint y: 33, distance: 14.2
click at [772, 41] on li "Perfil Alterar Senha Sair" at bounding box center [781, 23] width 50 height 42
click at [782, 33] on div at bounding box center [780, 23] width 33 height 33
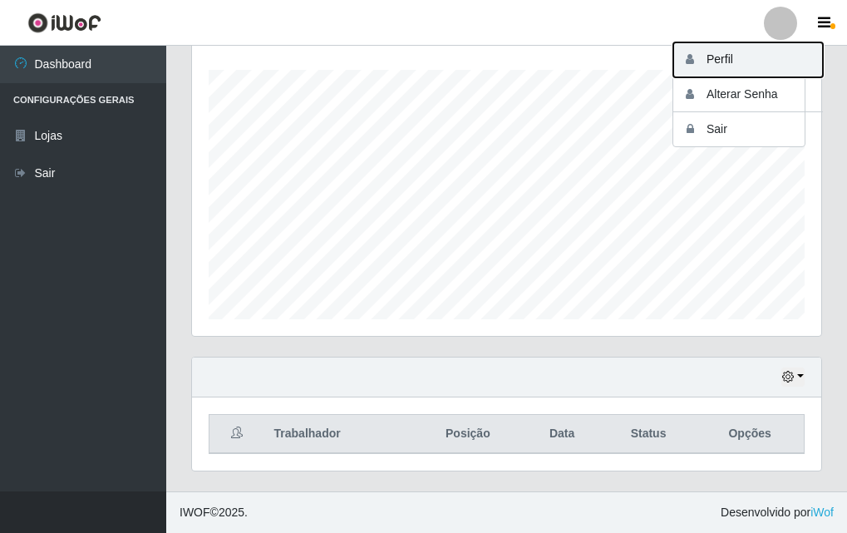
click at [764, 61] on button "Perfil" at bounding box center [749, 59] width 150 height 35
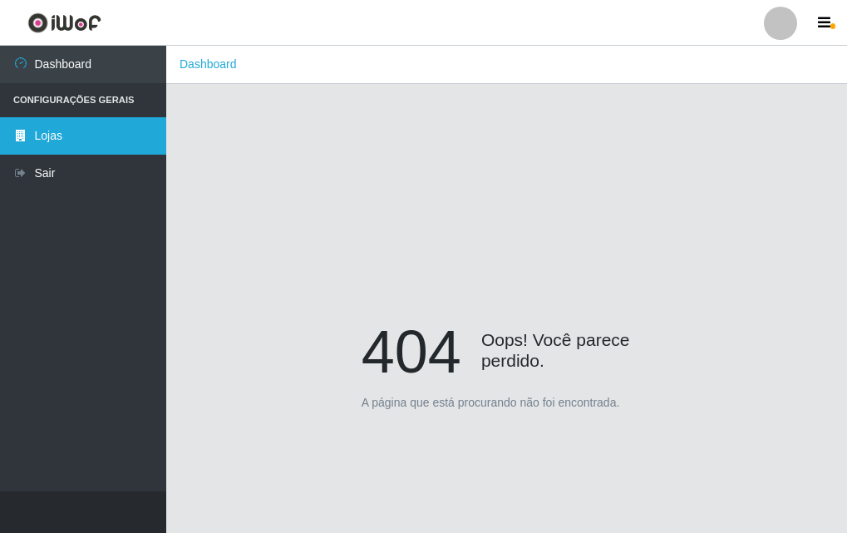
click at [64, 119] on link "Lojas" at bounding box center [83, 135] width 166 height 37
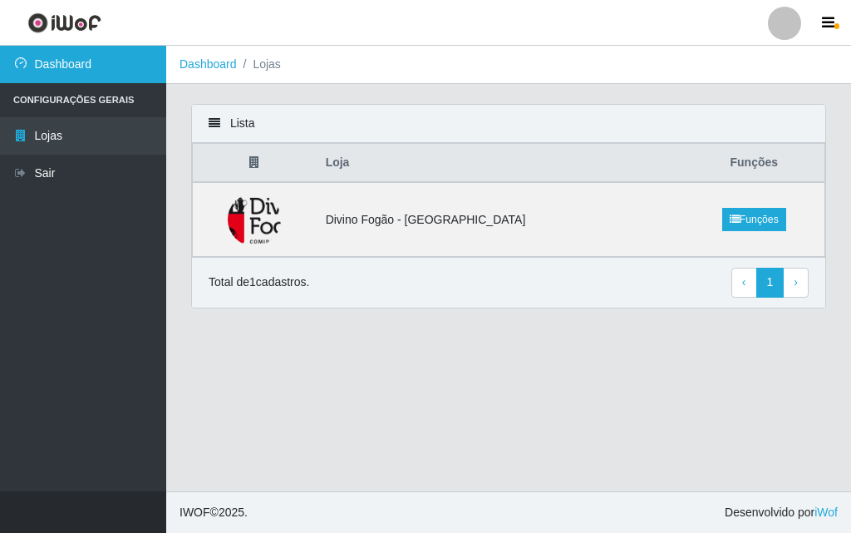
click at [89, 48] on link "Dashboard" at bounding box center [83, 64] width 166 height 37
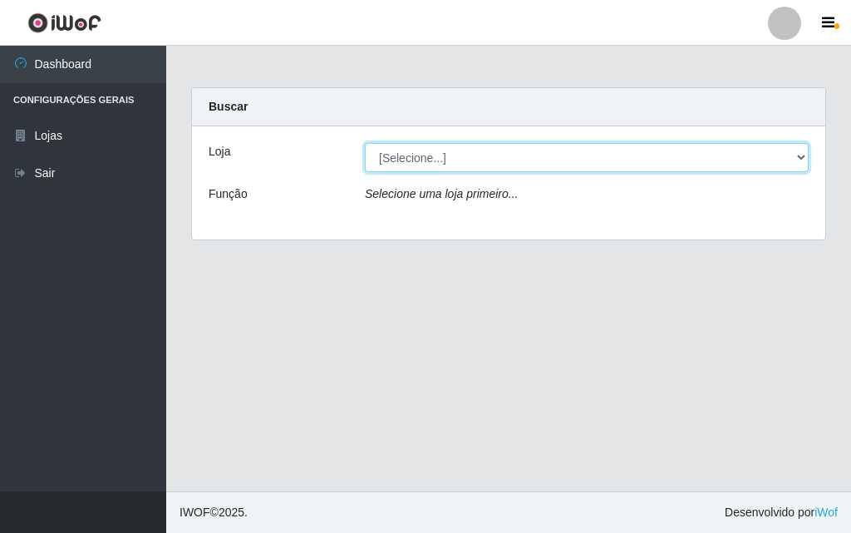
click at [416, 162] on select "[Selecione...] Divino Fogão - [GEOGRAPHIC_DATA]" at bounding box center [587, 157] width 444 height 29
select select "499"
click at [365, 143] on select "[Selecione...] Divino Fogão - [GEOGRAPHIC_DATA]" at bounding box center [587, 157] width 444 height 29
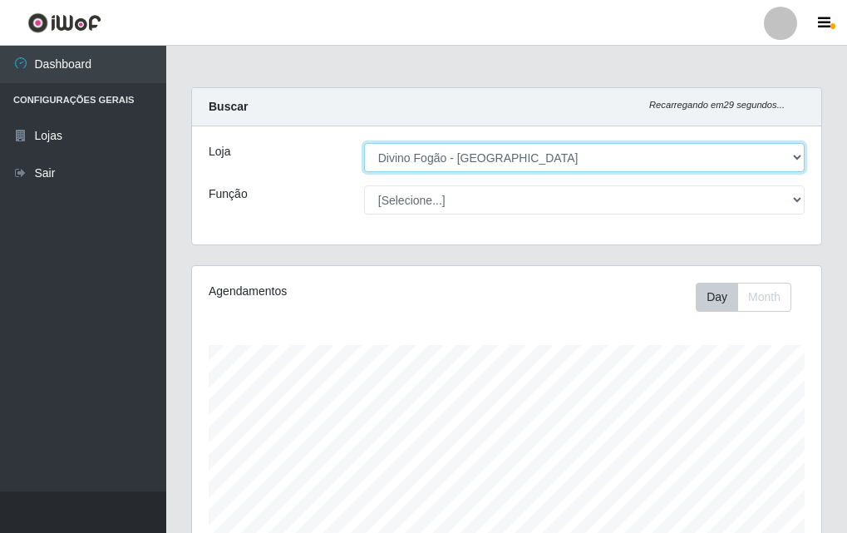
scroll to position [345, 629]
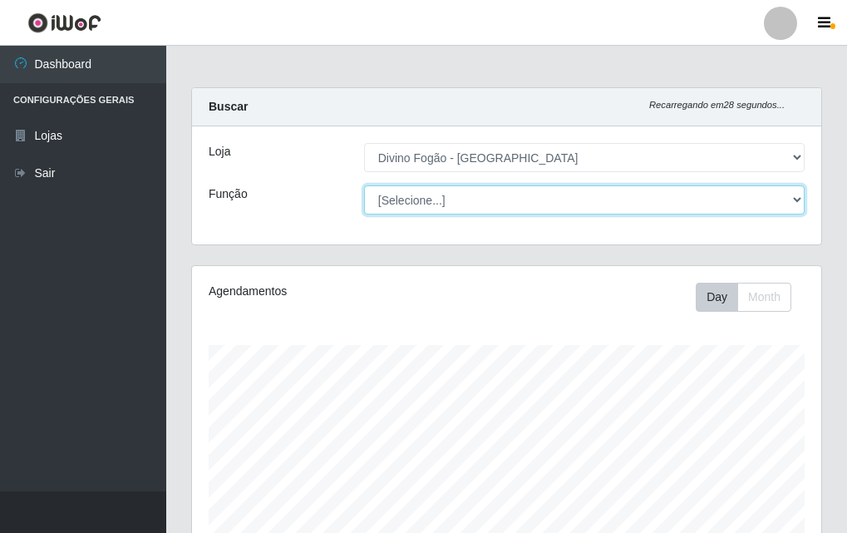
drag, startPoint x: 422, startPoint y: 196, endPoint x: 421, endPoint y: 214, distance: 17.5
click at [422, 196] on select "[Selecione...] ASG ASG + ASG ++ Auxiliar de Cozinha Auxiliar de Cozinha + Auxil…" at bounding box center [584, 199] width 441 height 29
click at [364, 185] on select "[Selecione...] ASG ASG + ASG ++ Auxiliar de Cozinha Auxiliar de Cozinha + Auxil…" at bounding box center [584, 199] width 441 height 29
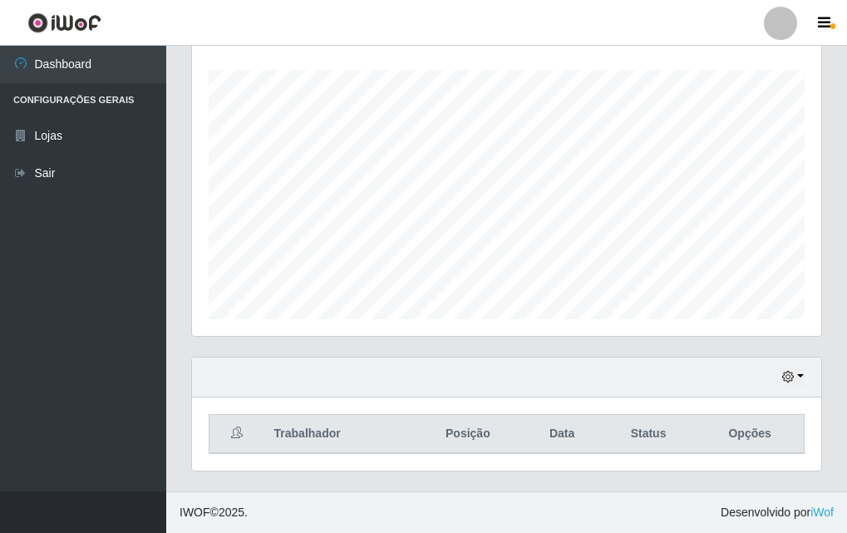
scroll to position [0, 0]
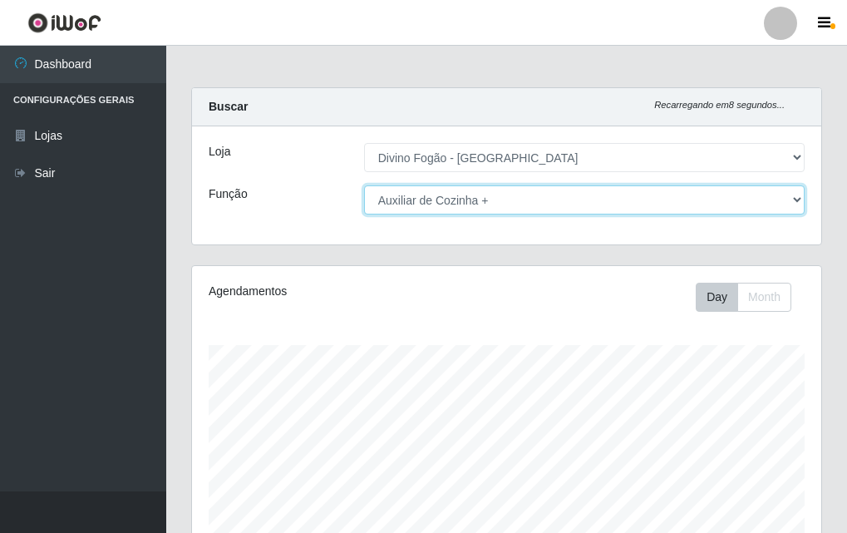
click at [397, 195] on select "[Selecione...] ASG ASG + ASG ++ Auxiliar de Cozinha Auxiliar de Cozinha + Auxil…" at bounding box center [584, 199] width 441 height 29
click at [364, 185] on select "[Selecione...] ASG ASG + ASG ++ Auxiliar de Cozinha Auxiliar de Cozinha + Auxil…" at bounding box center [584, 199] width 441 height 29
click at [436, 203] on select "[Selecione...] ASG ASG + ASG ++ Auxiliar de Cozinha Auxiliar de Cozinha + Auxil…" at bounding box center [584, 199] width 441 height 29
click at [364, 185] on select "[Selecione...] ASG ASG + ASG ++ Auxiliar de Cozinha Auxiliar de Cozinha + Auxil…" at bounding box center [584, 199] width 441 height 29
drag, startPoint x: 741, startPoint y: 197, endPoint x: 719, endPoint y: 210, distance: 25.4
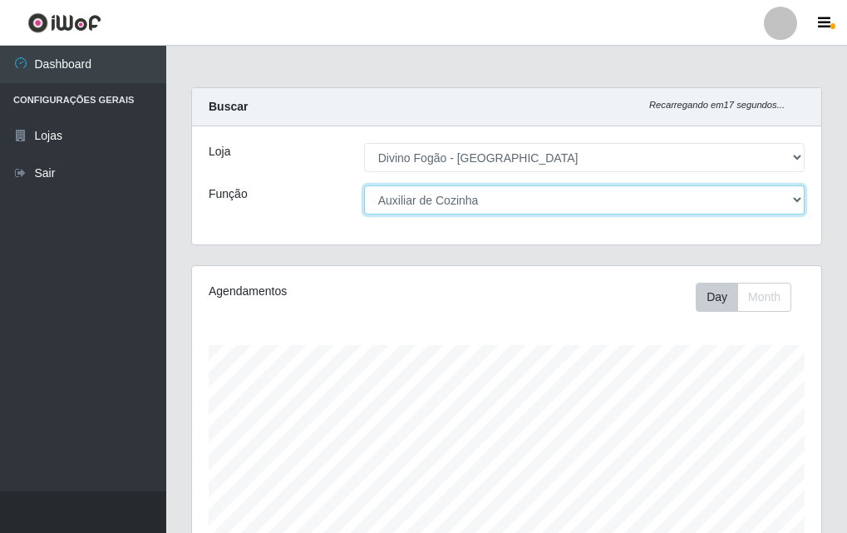
click at [739, 197] on select "[Selecione...] ASG ASG + ASG ++ Auxiliar de Cozinha Auxiliar de Cozinha + Auxil…" at bounding box center [584, 199] width 441 height 29
click at [364, 185] on select "[Selecione...] ASG ASG + ASG ++ Auxiliar de Cozinha Auxiliar de Cozinha + Auxil…" at bounding box center [584, 199] width 441 height 29
drag, startPoint x: 521, startPoint y: 190, endPoint x: 508, endPoint y: 210, distance: 23.5
click at [517, 190] on select "[Selecione...] ASG ASG + ASG ++ Auxiliar de Cozinha Auxiliar de Cozinha + Auxil…" at bounding box center [584, 199] width 441 height 29
select select "94"
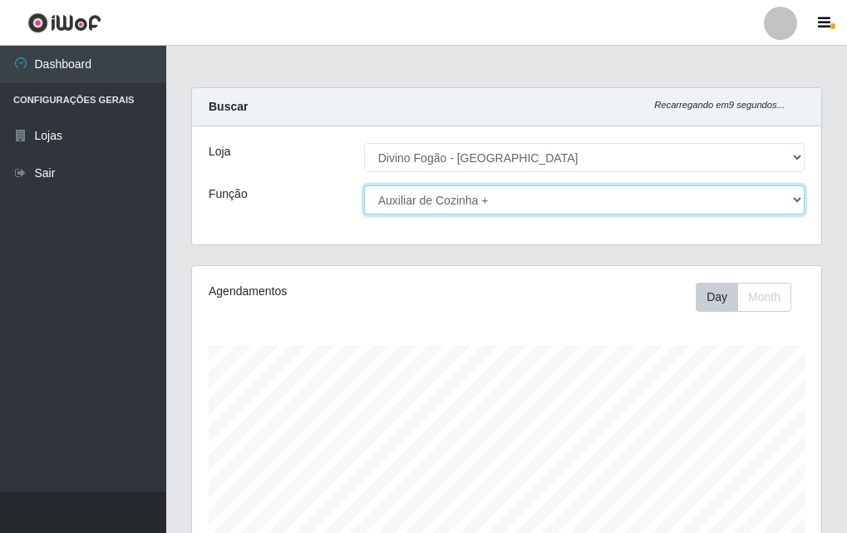
click at [364, 185] on select "[Selecione...] ASG ASG + ASG ++ Auxiliar de Cozinha Auxiliar de Cozinha + Auxil…" at bounding box center [584, 199] width 441 height 29
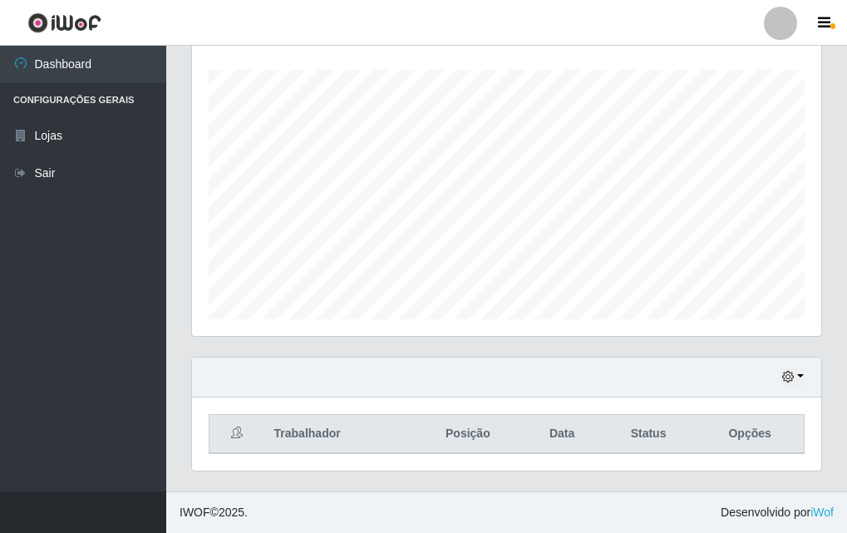
click at [518, 321] on div "Agendamentos Day Month 09/08 Agendamentos 12" at bounding box center [506, 163] width 629 height 345
